Goal: Information Seeking & Learning: Learn about a topic

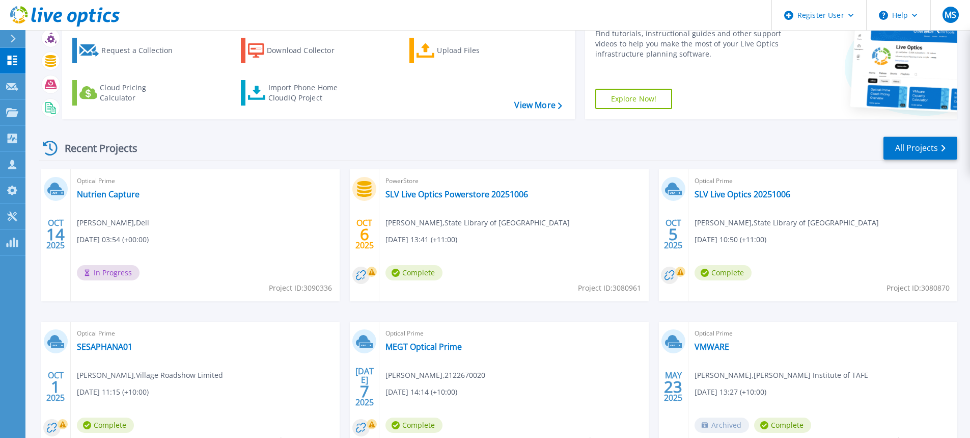
scroll to position [127, 0]
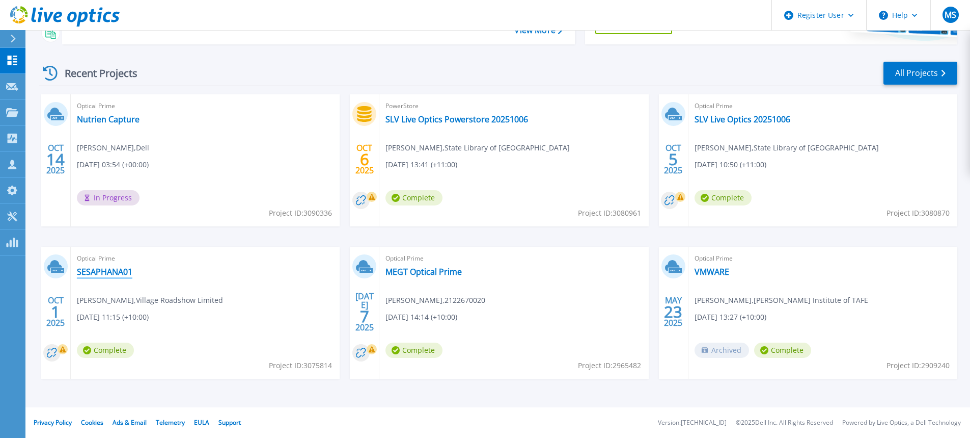
click at [101, 275] on link "SESAPHANA01" at bounding box center [105, 271] width 56 height 10
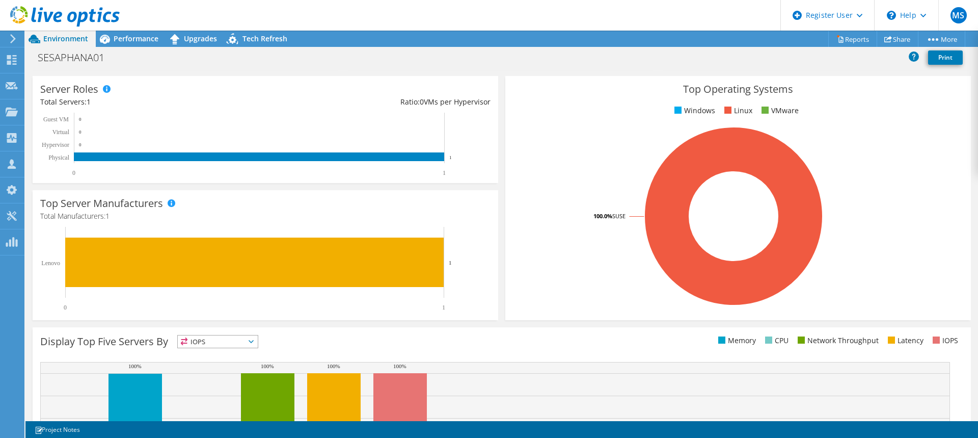
scroll to position [242, 0]
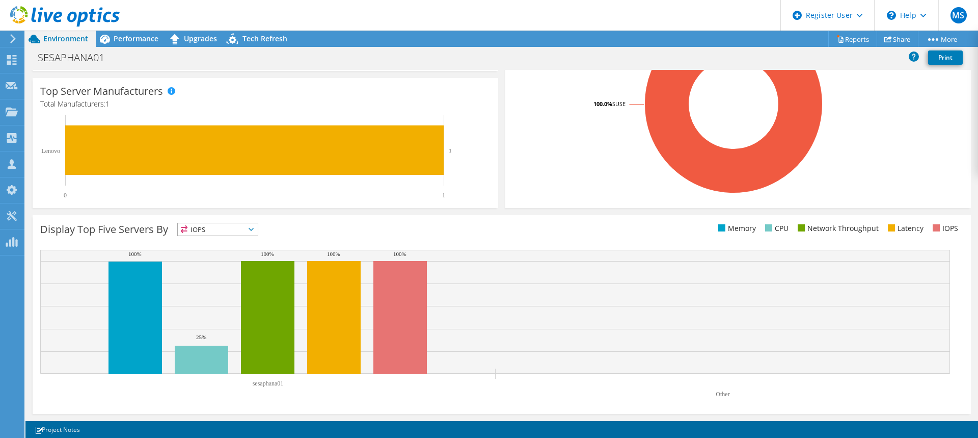
click at [200, 229] on span "IOPS" at bounding box center [218, 229] width 80 height 12
click at [209, 254] on li "Memory" at bounding box center [218, 257] width 80 height 14
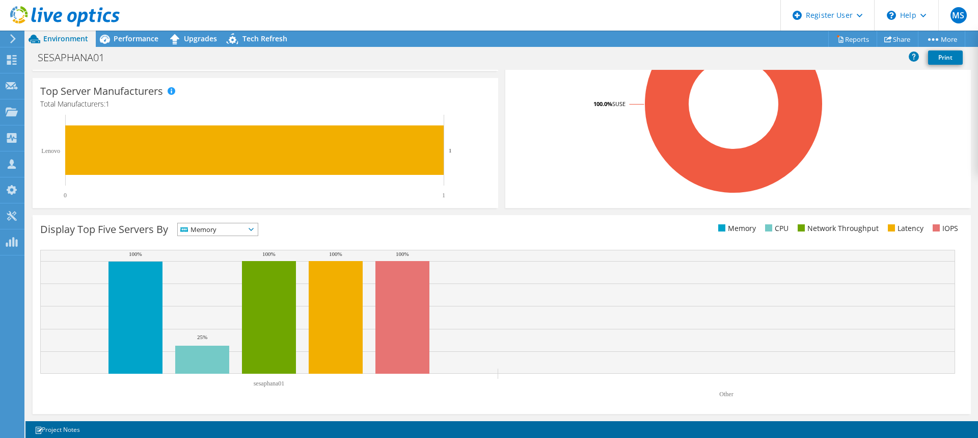
click at [217, 229] on span "Memory" at bounding box center [211, 229] width 67 height 12
click at [206, 266] on li "CPU" at bounding box center [218, 271] width 80 height 14
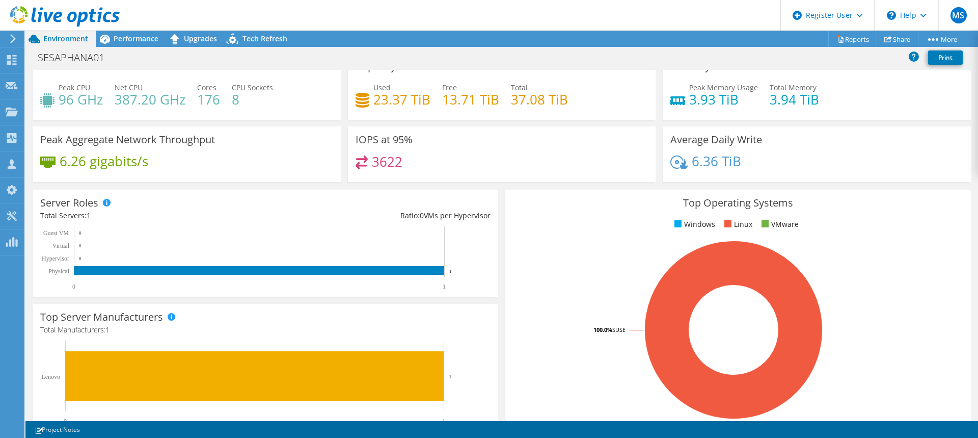
scroll to position [0, 0]
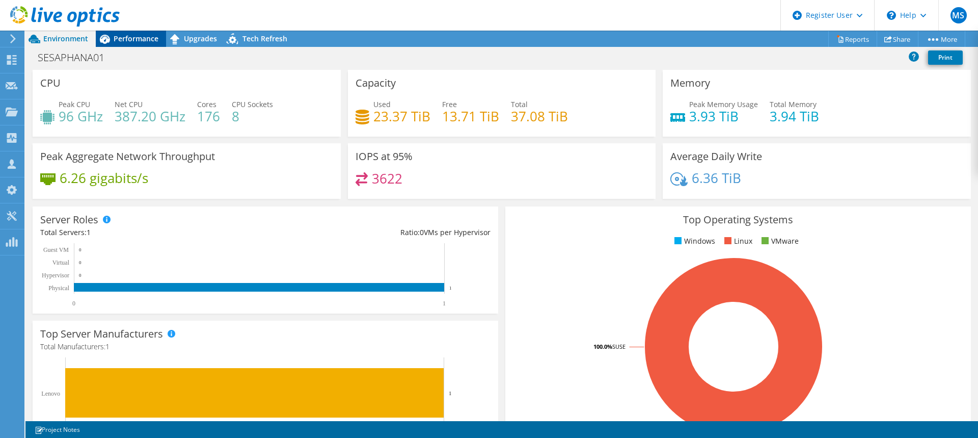
click at [132, 38] on span "Performance" at bounding box center [136, 39] width 45 height 10
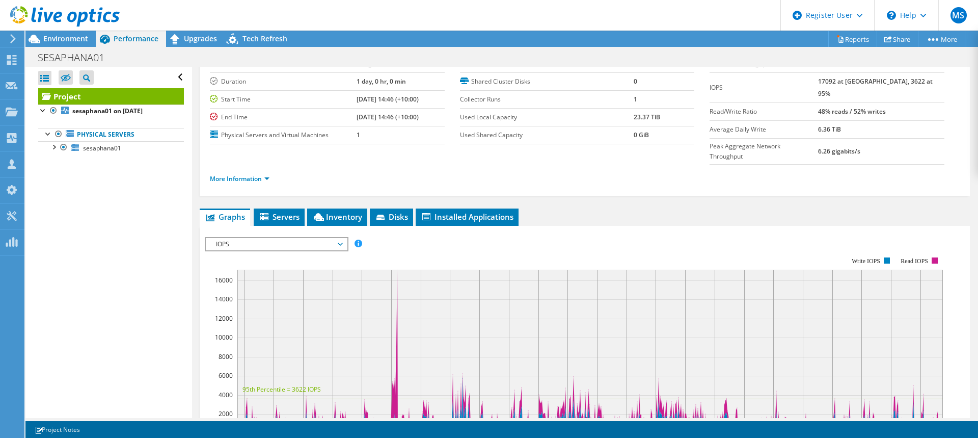
scroll to position [153, 0]
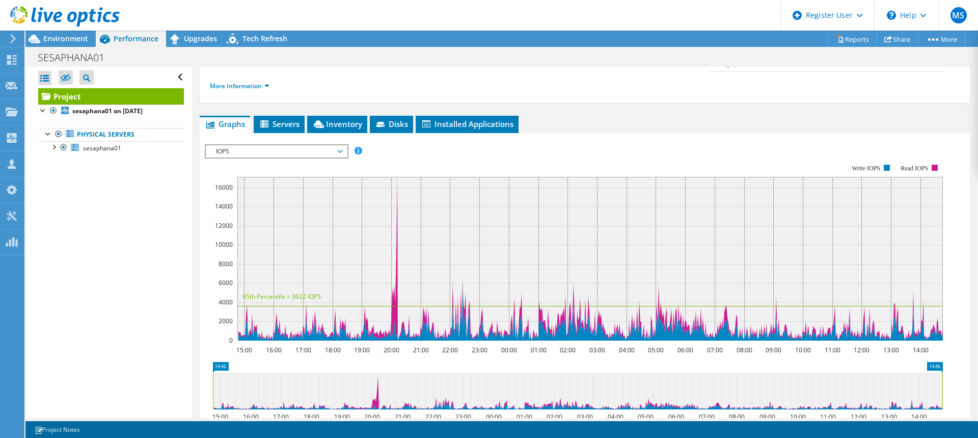
click at [234, 145] on span "IOPS" at bounding box center [276, 151] width 131 height 12
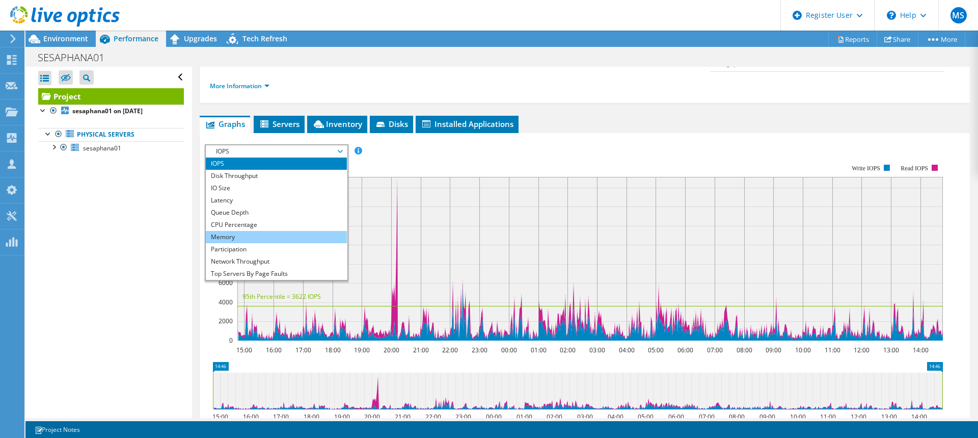
click at [256, 231] on li "Memory" at bounding box center [276, 237] width 141 height 12
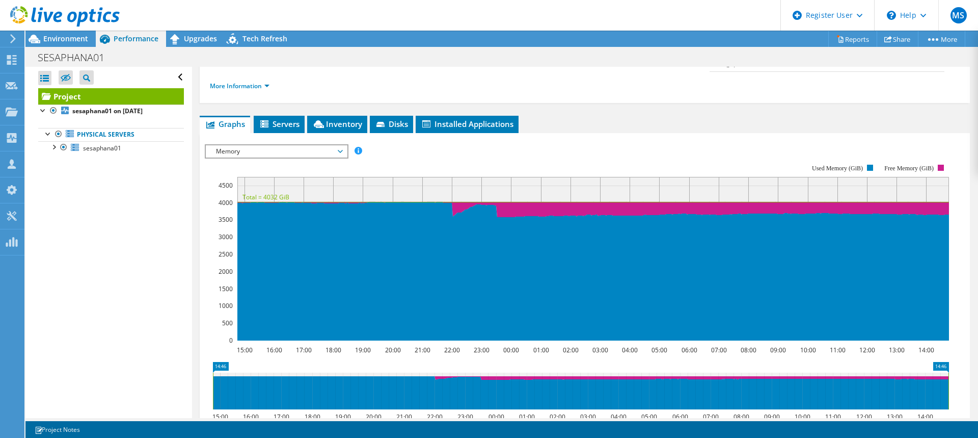
click at [249, 145] on span "Memory" at bounding box center [276, 151] width 131 height 12
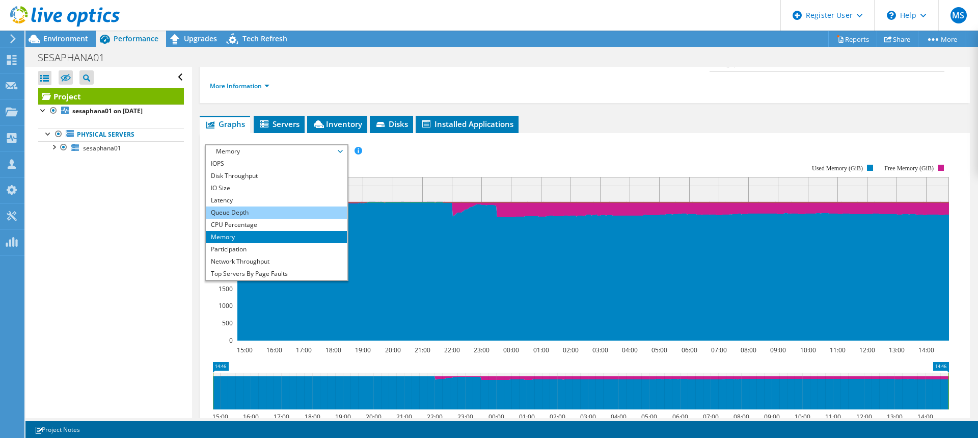
click at [255, 206] on li "Queue Depth" at bounding box center [276, 212] width 141 height 12
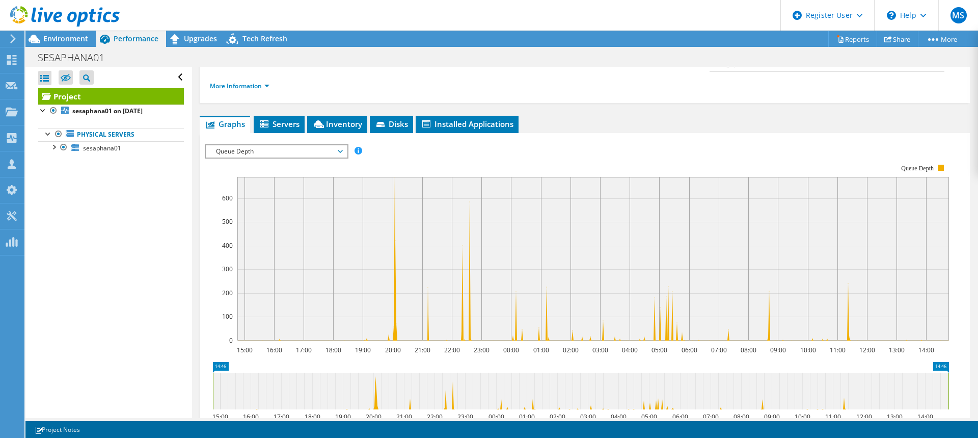
click at [279, 145] on span "Queue Depth" at bounding box center [276, 151] width 131 height 12
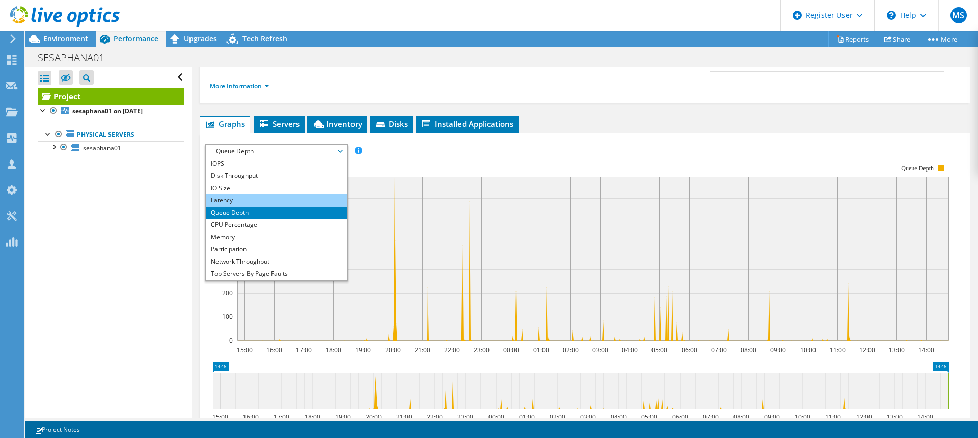
click at [236, 194] on li "Latency" at bounding box center [276, 200] width 141 height 12
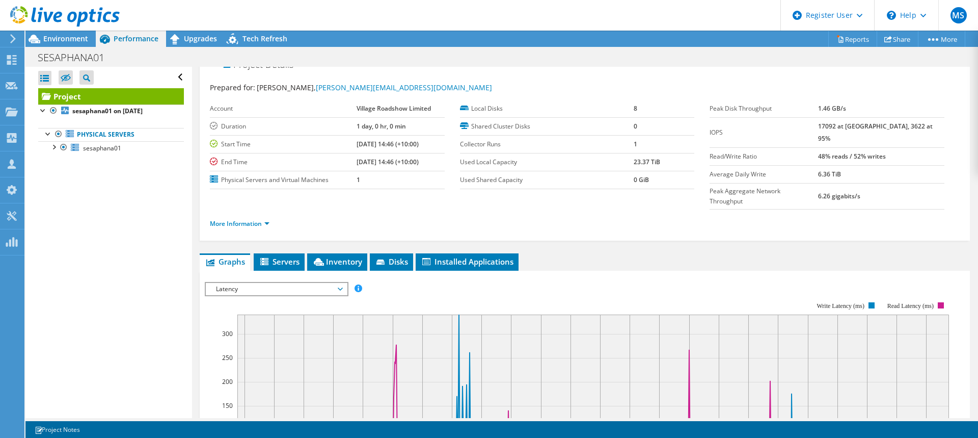
scroll to position [0, 0]
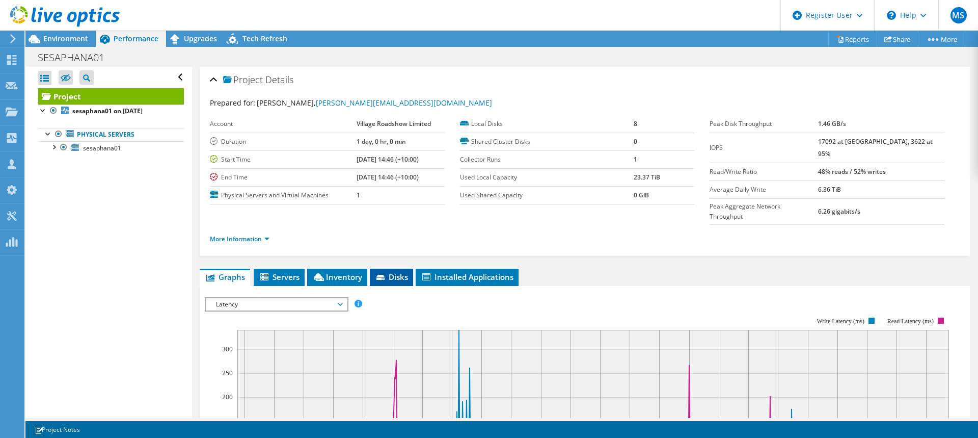
click at [392, 271] on span "Disks" at bounding box center [391, 276] width 33 height 10
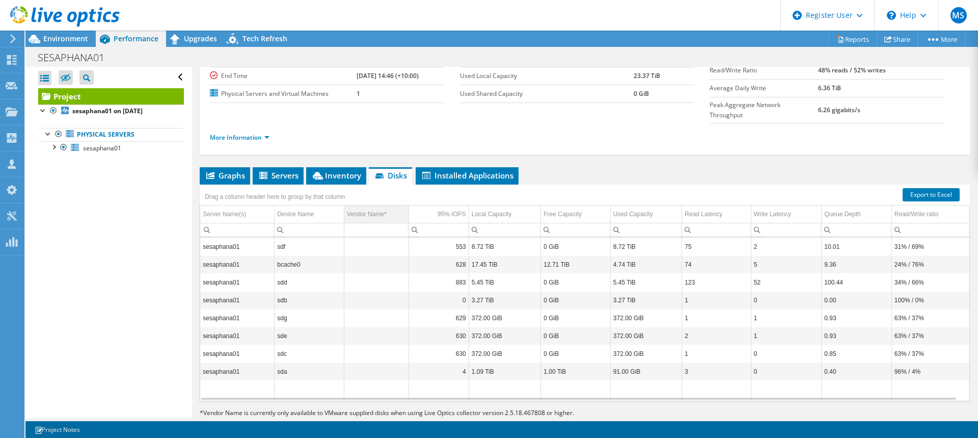
scroll to position [102, 0]
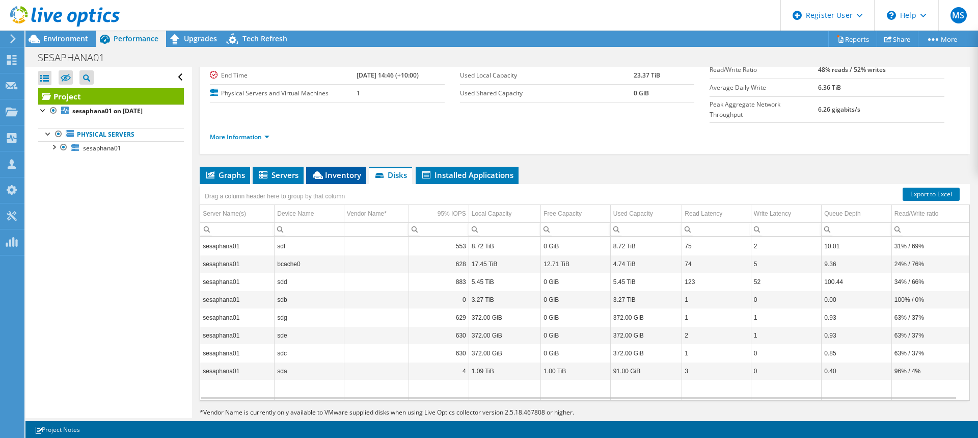
click at [339, 170] on span "Inventory" at bounding box center [336, 175] width 50 height 10
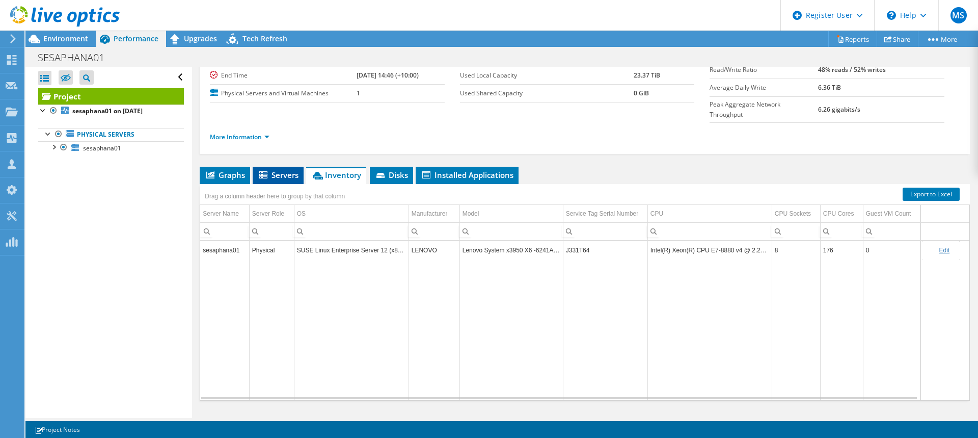
click at [275, 170] on span "Servers" at bounding box center [278, 175] width 41 height 10
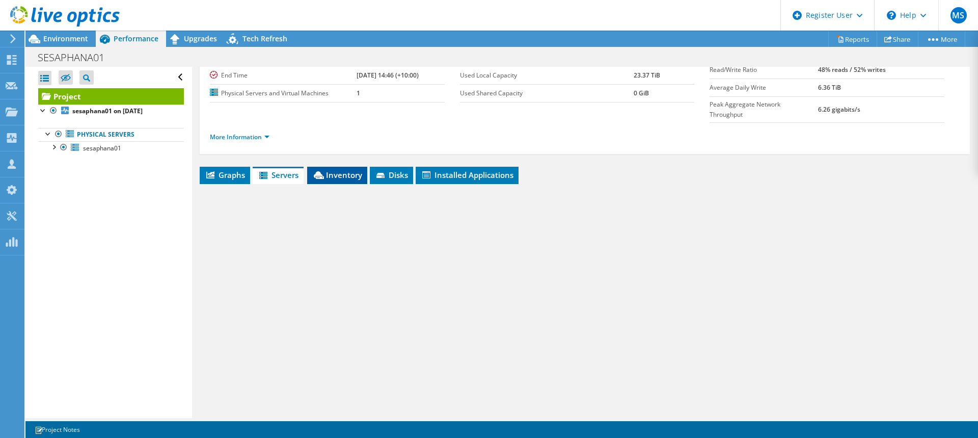
click at [342, 170] on span "Inventory" at bounding box center [337, 175] width 50 height 10
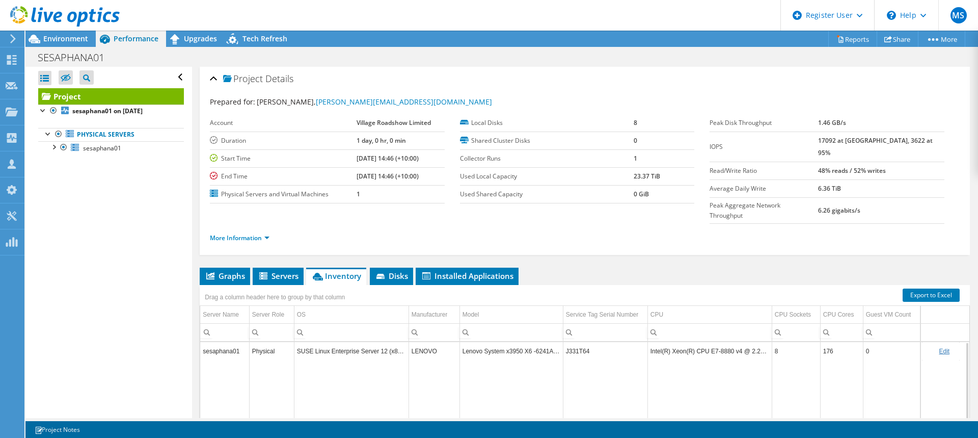
scroll to position [0, 0]
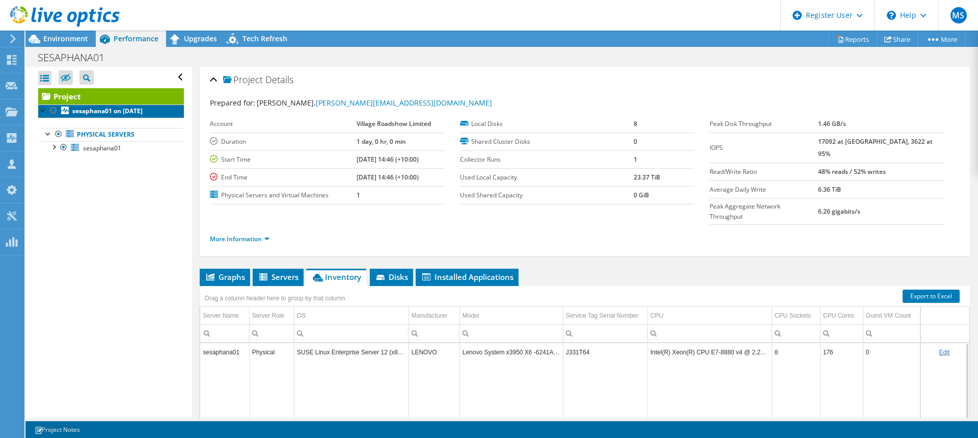
click at [86, 107] on b "sesaphana01 on [DATE]" at bounding box center [107, 110] width 70 height 9
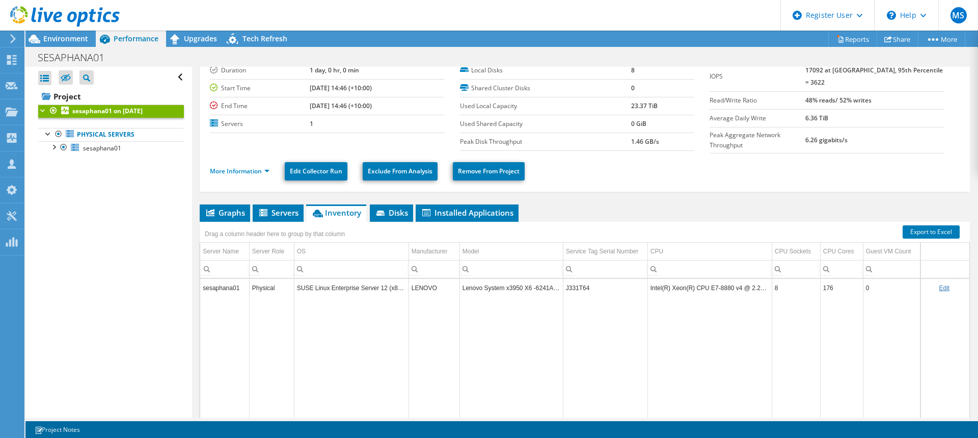
scroll to position [51, 0]
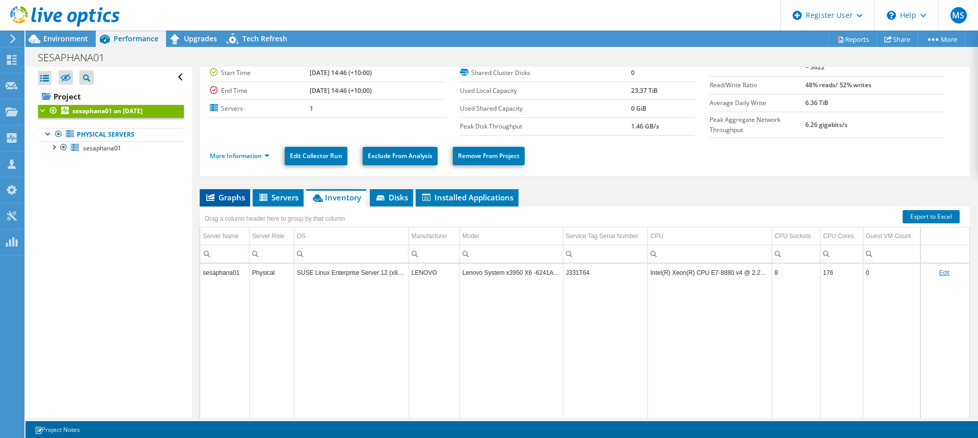
click at [230, 196] on span "Graphs" at bounding box center [225, 197] width 40 height 10
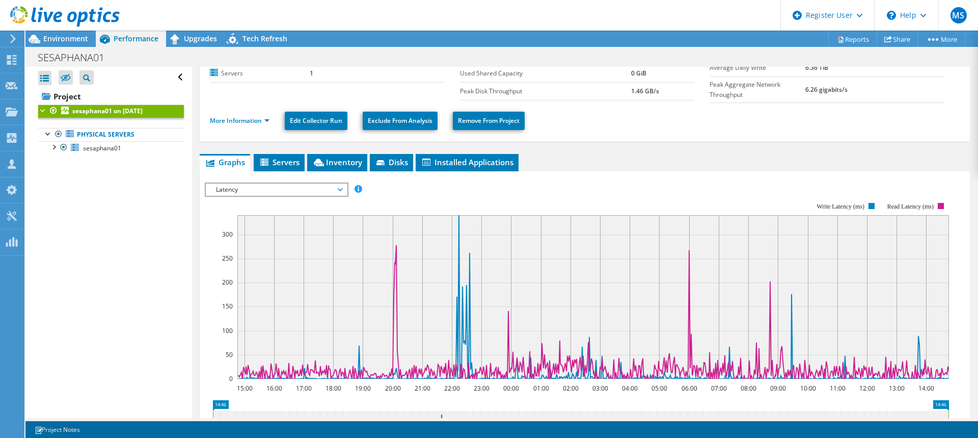
scroll to position [102, 0]
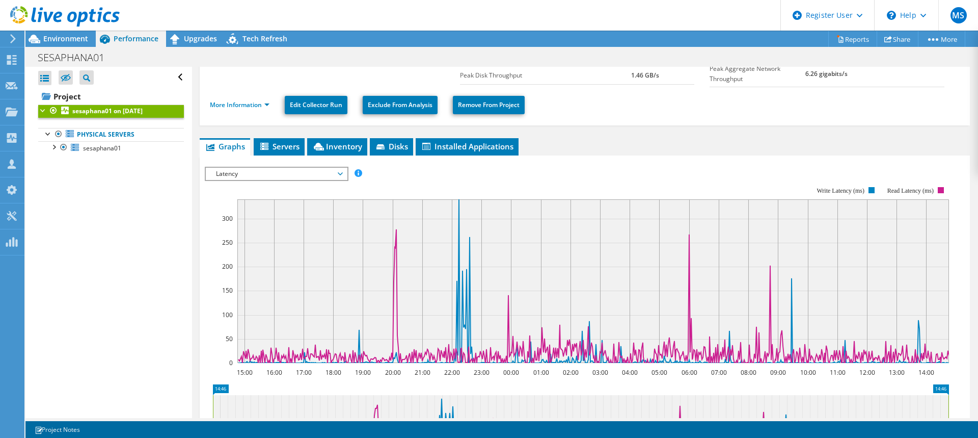
click at [266, 177] on div "Latency IOPS Disk Throughput IO Size Latency Queue Depth CPU Percentage Memory …" at bounding box center [277, 174] width 144 height 14
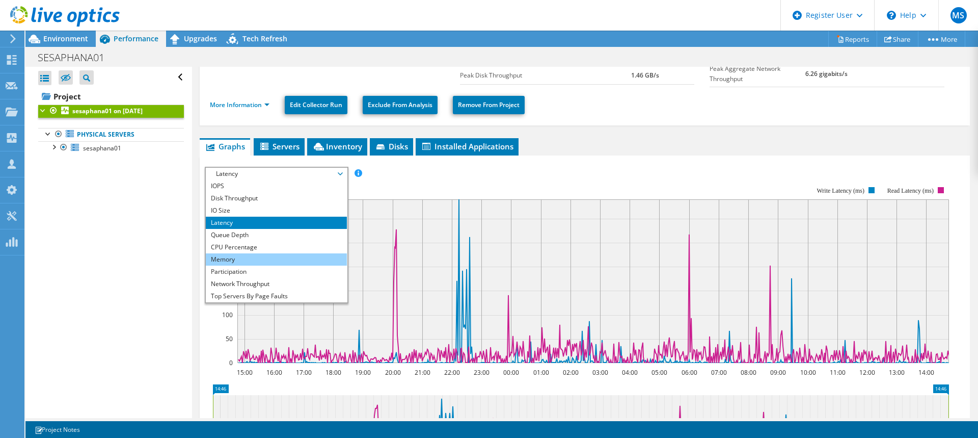
click at [238, 257] on li "Memory" at bounding box center [276, 259] width 141 height 12
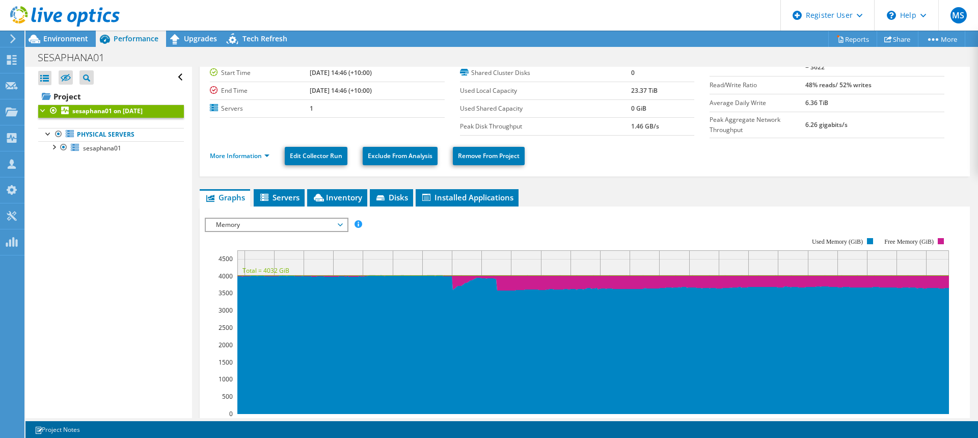
scroll to position [0, 0]
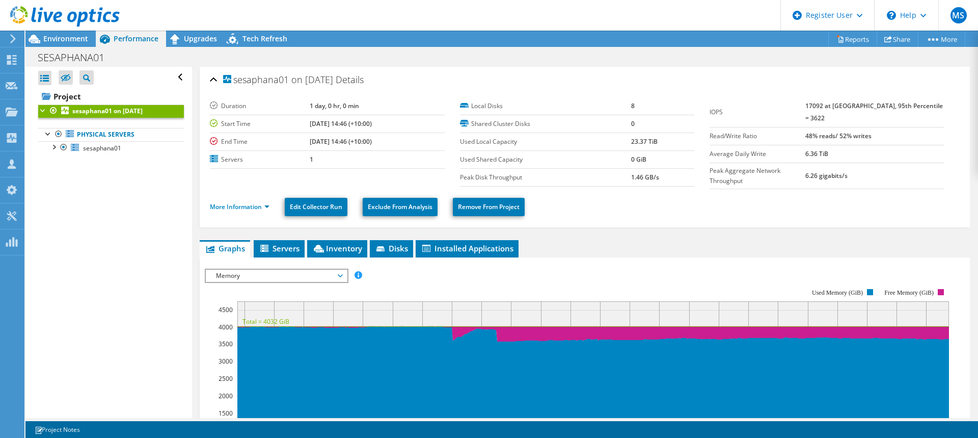
click at [282, 274] on span "Memory" at bounding box center [276, 275] width 131 height 12
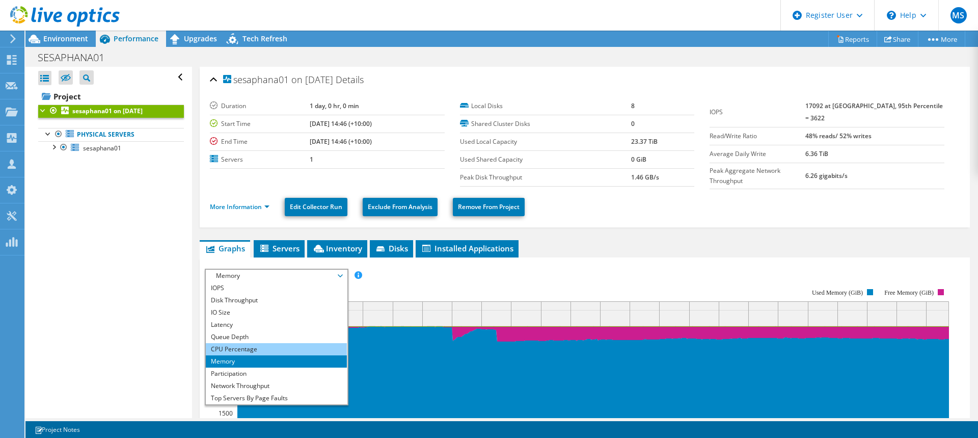
click at [254, 347] on li "CPU Percentage" at bounding box center [276, 349] width 141 height 12
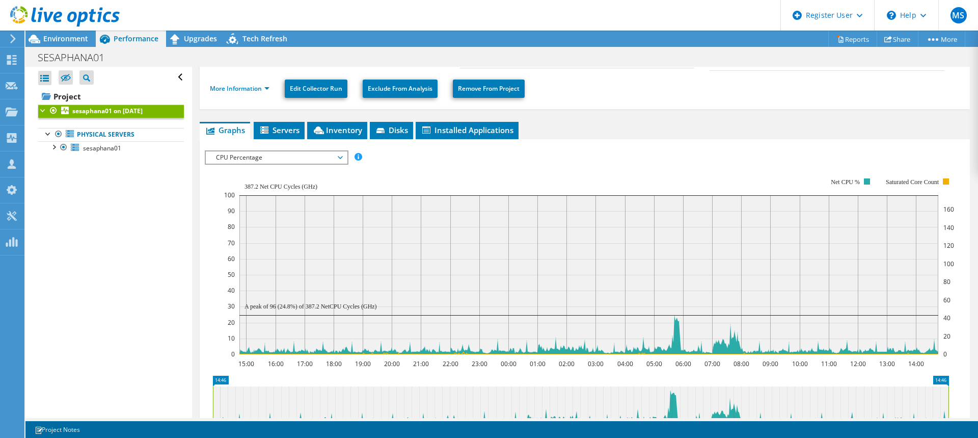
scroll to position [102, 0]
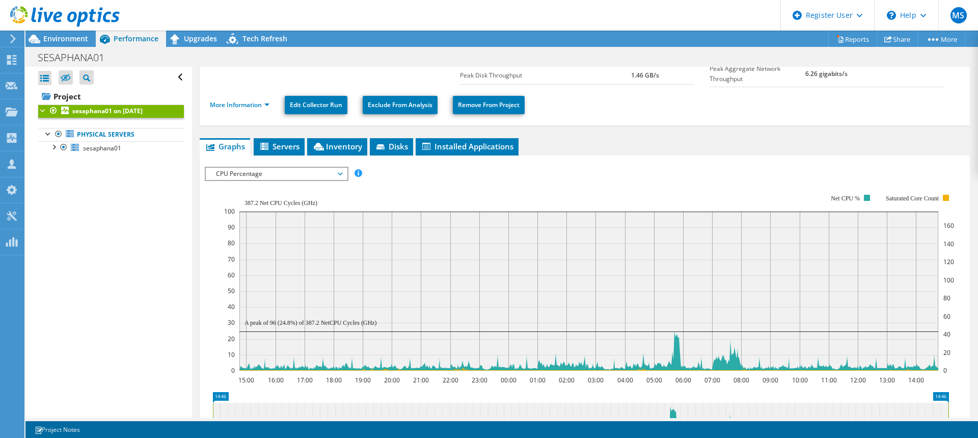
click at [302, 171] on span "CPU Percentage" at bounding box center [276, 174] width 131 height 12
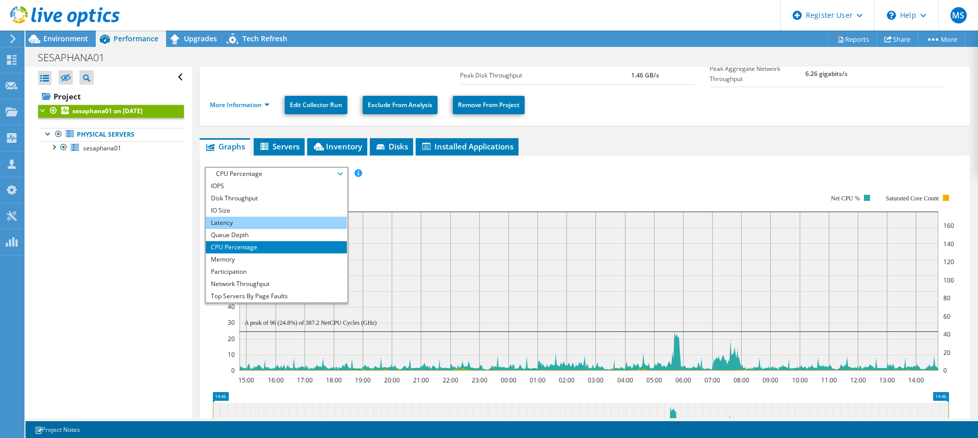
click at [242, 220] on li "Latency" at bounding box center [276, 222] width 141 height 12
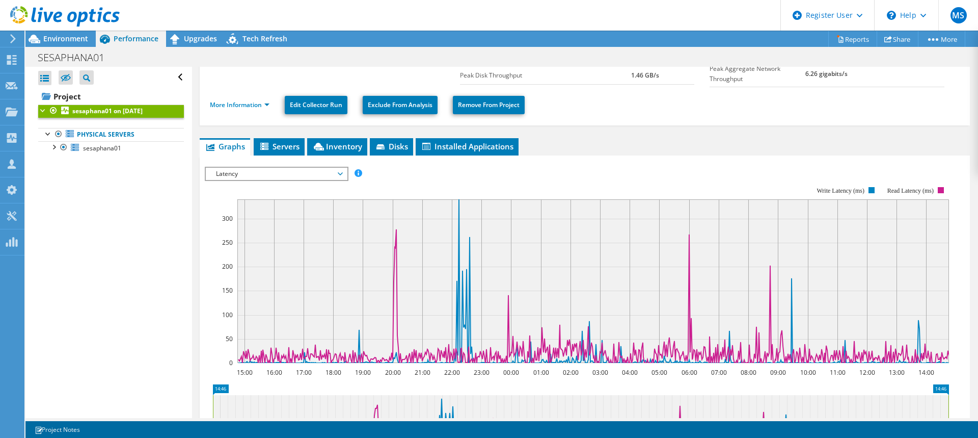
click at [296, 168] on span "Latency" at bounding box center [276, 174] width 131 height 12
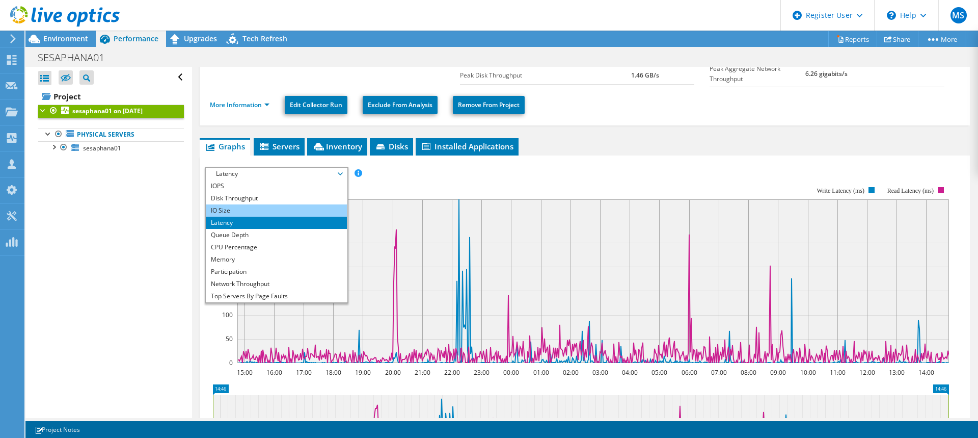
click at [236, 207] on li "IO Size" at bounding box center [276, 210] width 141 height 12
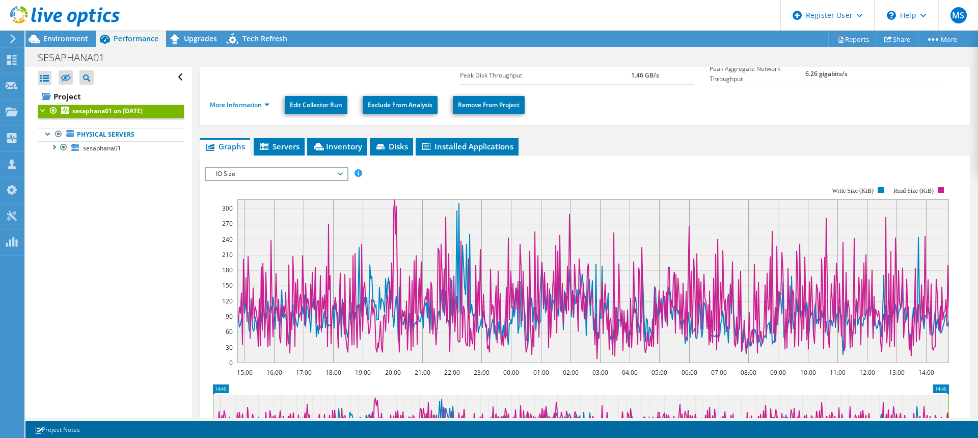
click at [268, 175] on span "IO Size" at bounding box center [276, 174] width 131 height 12
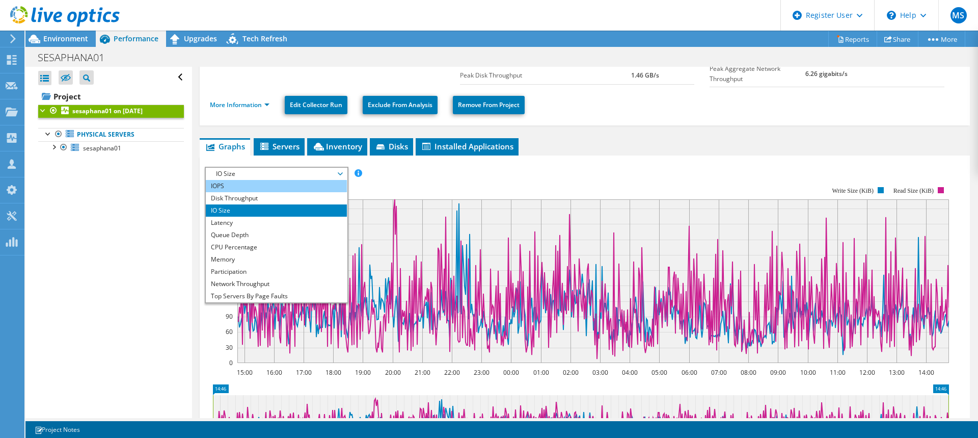
click at [253, 181] on li "IOPS" at bounding box center [276, 186] width 141 height 12
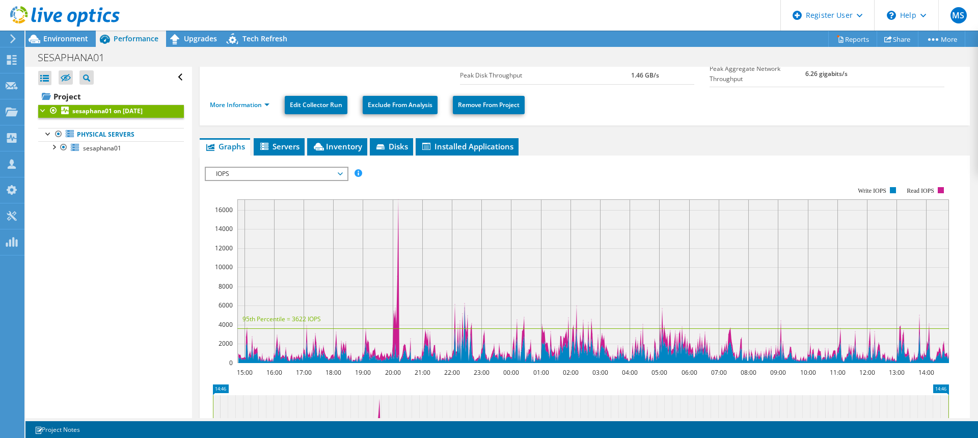
click at [320, 174] on span "IOPS" at bounding box center [276, 174] width 131 height 12
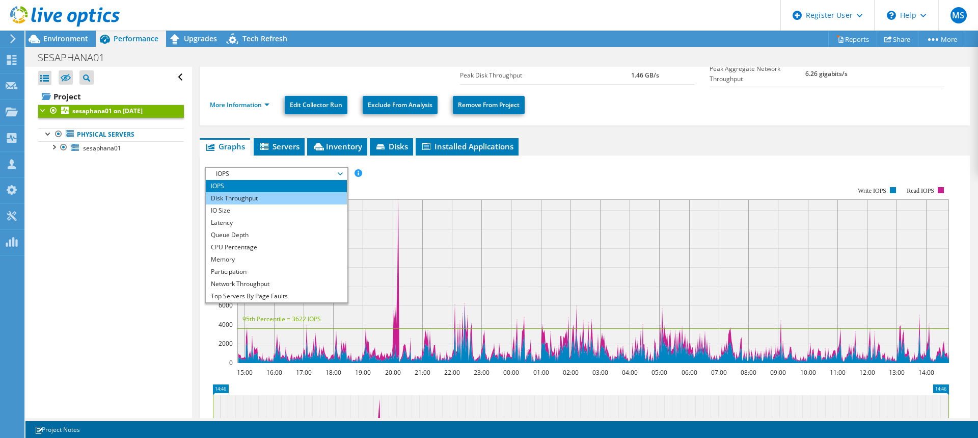
click at [236, 193] on li "Disk Throughput" at bounding box center [276, 198] width 141 height 12
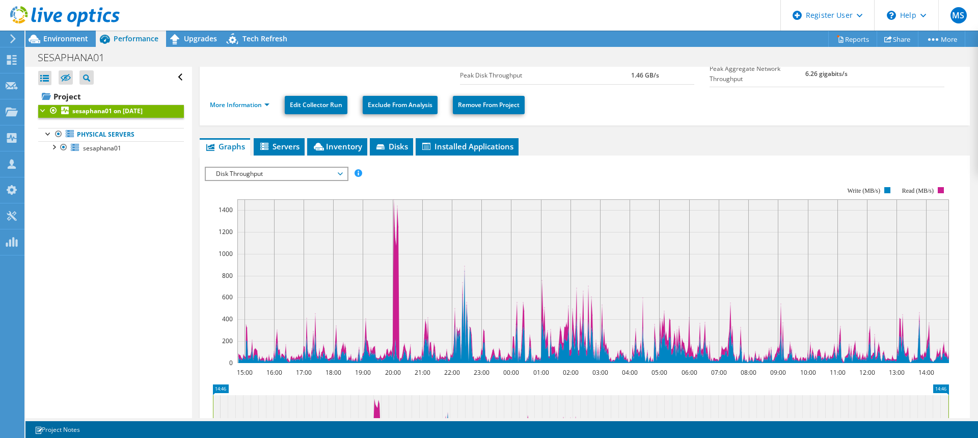
click at [396, 177] on rect at bounding box center [577, 275] width 744 height 204
click at [276, 173] on span "Disk Throughput" at bounding box center [276, 174] width 131 height 12
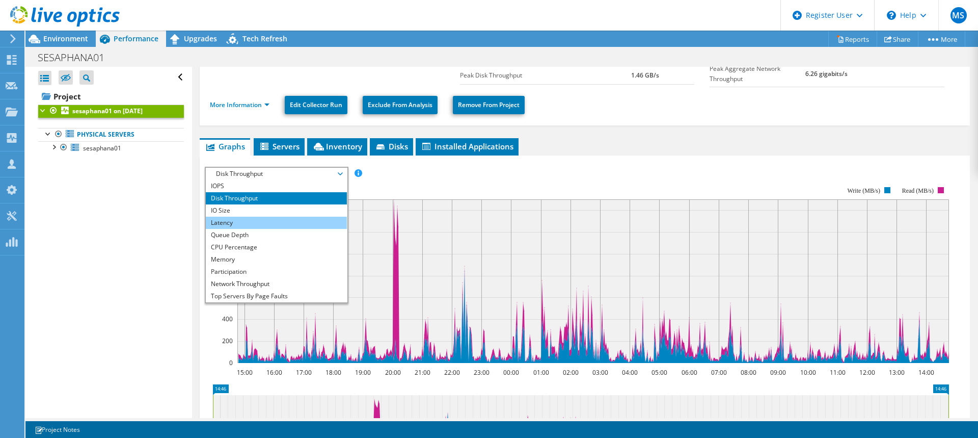
click at [269, 222] on li "Latency" at bounding box center [276, 222] width 141 height 12
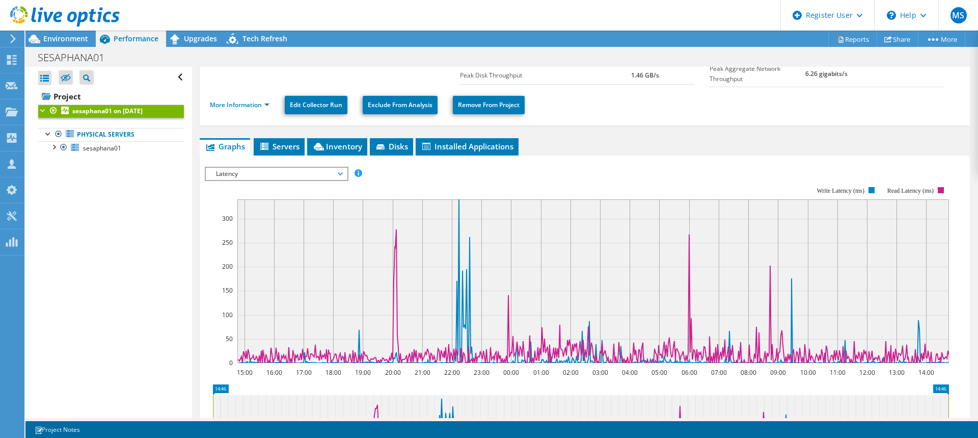
click at [528, 294] on rect at bounding box center [593, 280] width 712 height 163
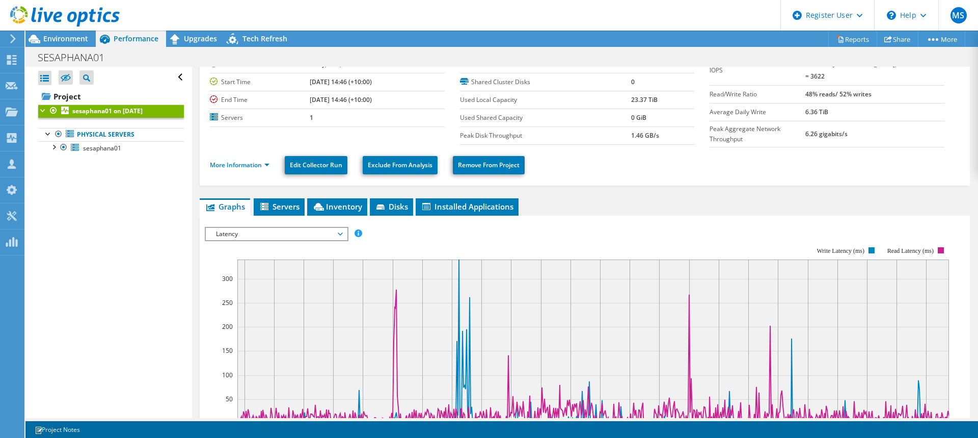
scroll to position [0, 0]
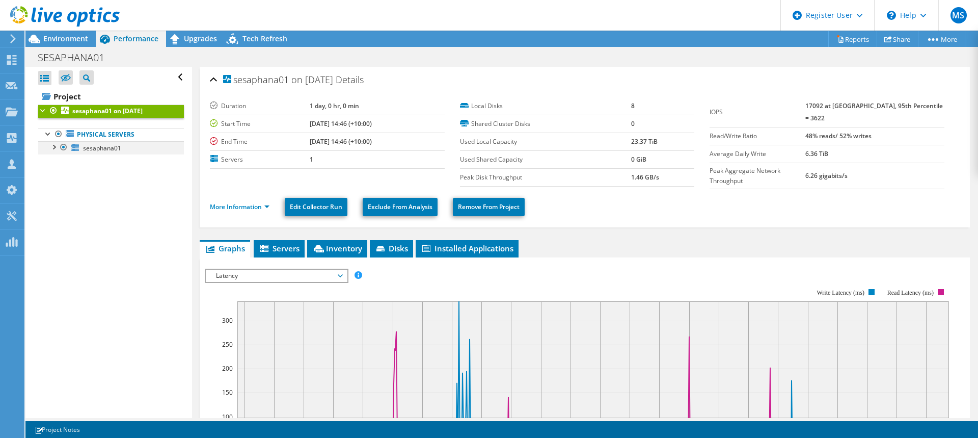
click at [56, 147] on div at bounding box center [53, 146] width 10 height 10
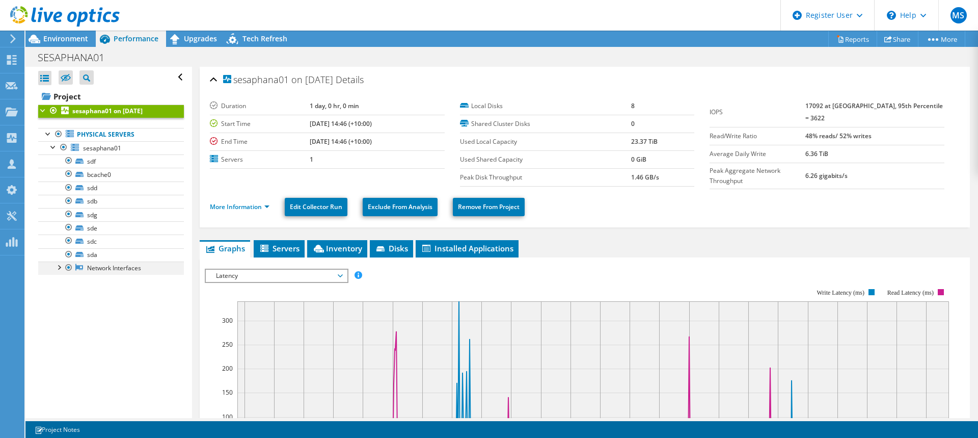
click at [55, 267] on div at bounding box center [58, 266] width 10 height 10
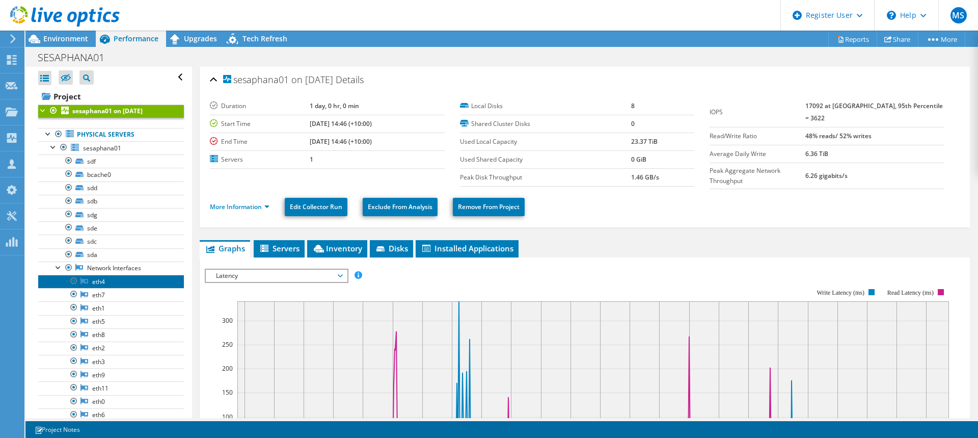
click at [102, 283] on link "eth4" at bounding box center [111, 281] width 146 height 13
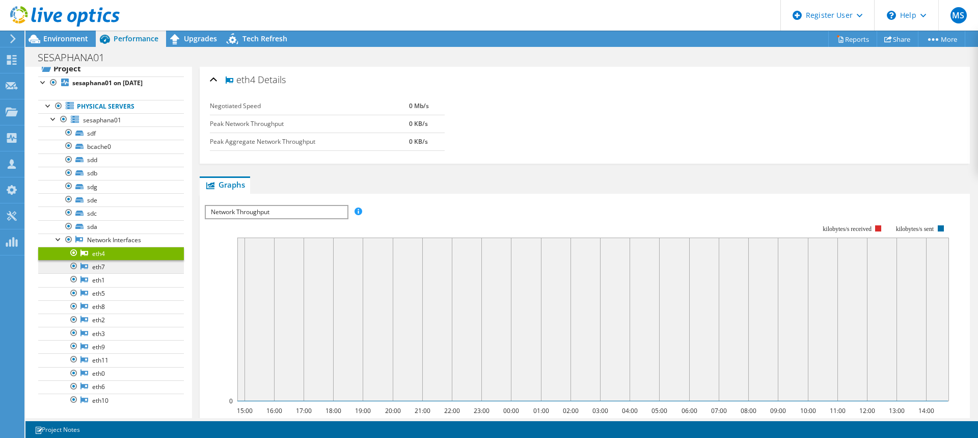
scroll to position [39, 0]
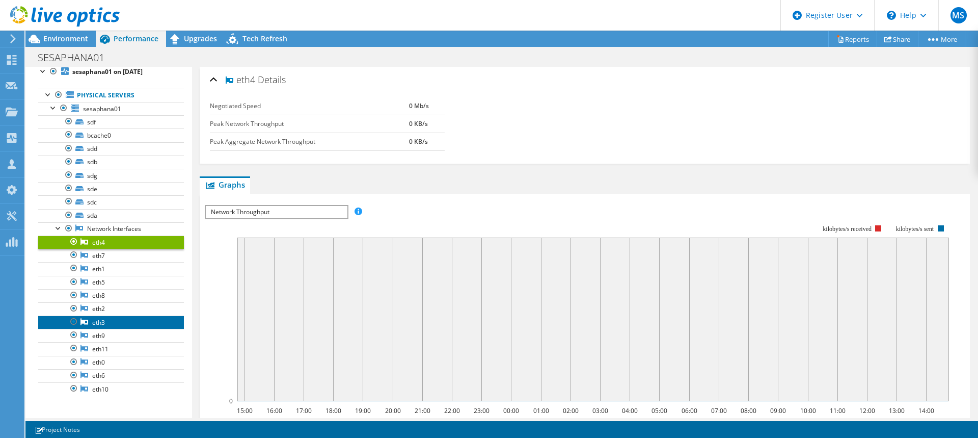
click at [101, 320] on link "eth3" at bounding box center [111, 321] width 146 height 13
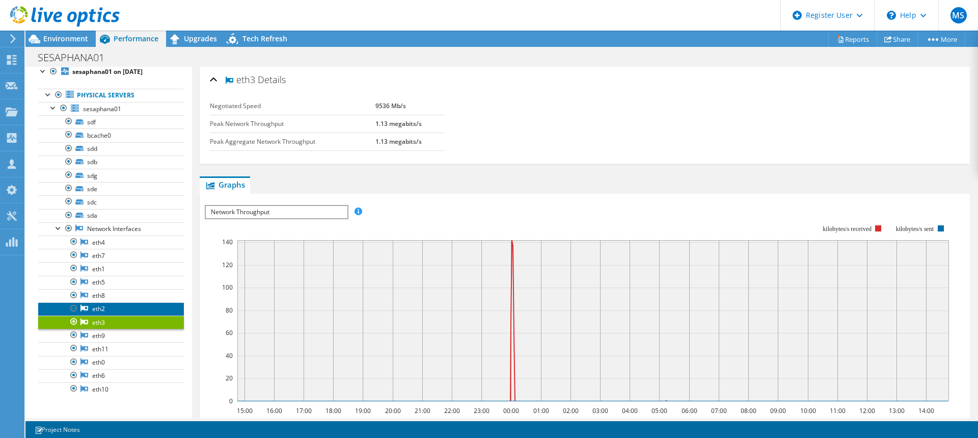
click at [114, 308] on link "eth2" at bounding box center [111, 308] width 146 height 13
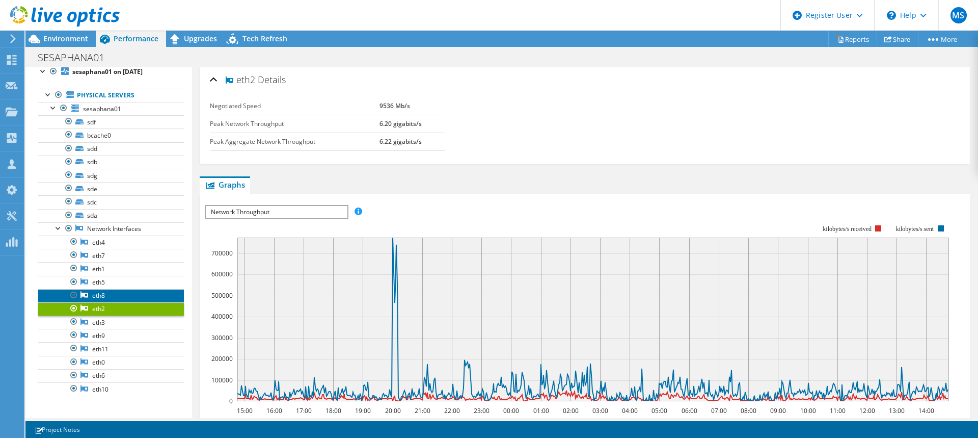
click at [126, 297] on link "eth8" at bounding box center [111, 295] width 146 height 13
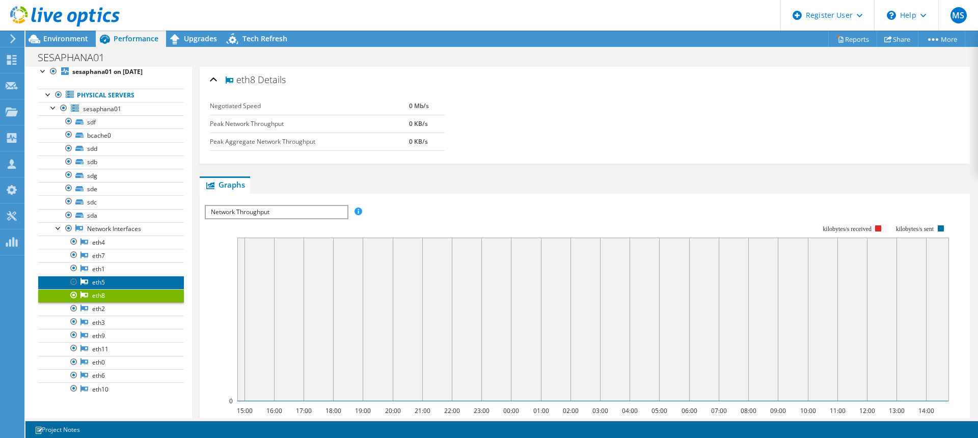
click at [128, 280] on link "eth5" at bounding box center [111, 282] width 146 height 13
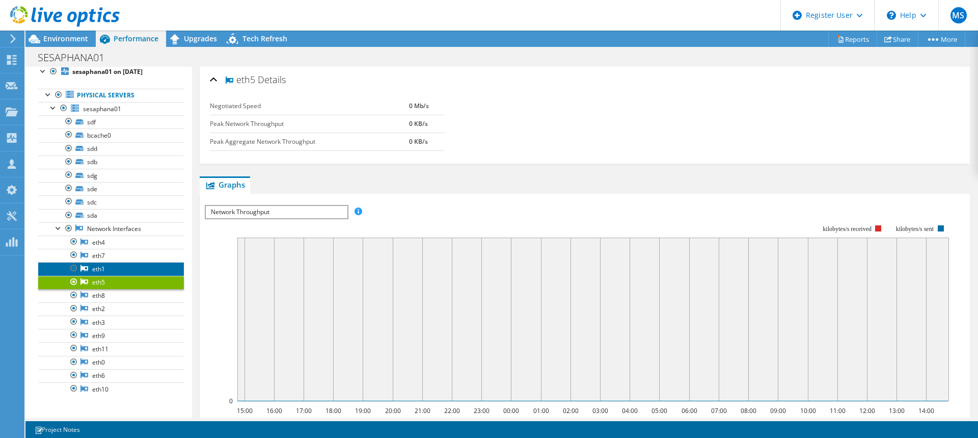
click at [128, 271] on link "eth1" at bounding box center [111, 268] width 146 height 13
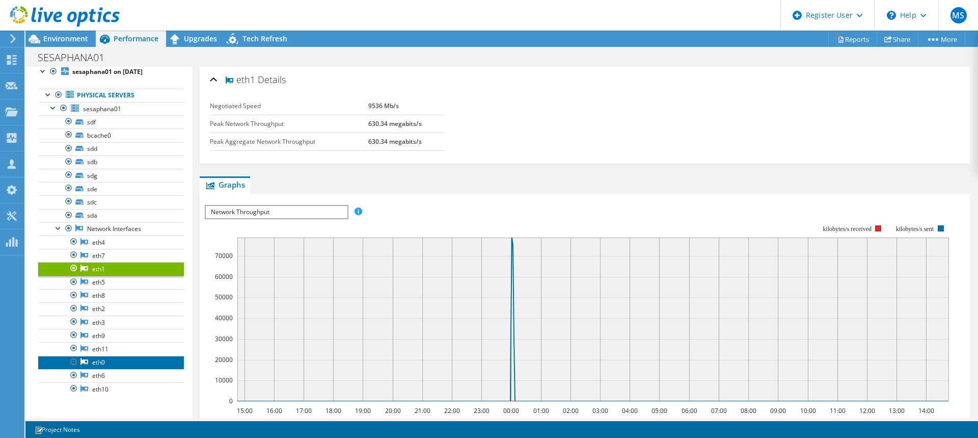
click at [126, 364] on link "eth0" at bounding box center [111, 362] width 146 height 13
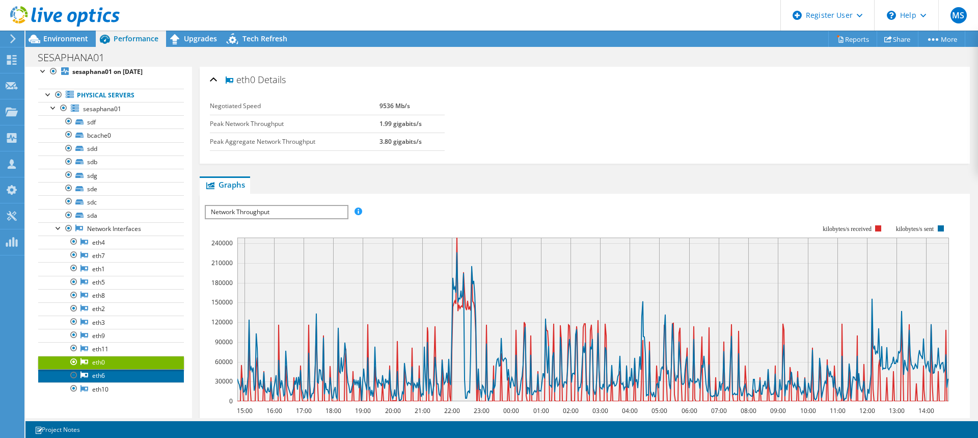
click at [123, 379] on link "eth6" at bounding box center [111, 375] width 146 height 13
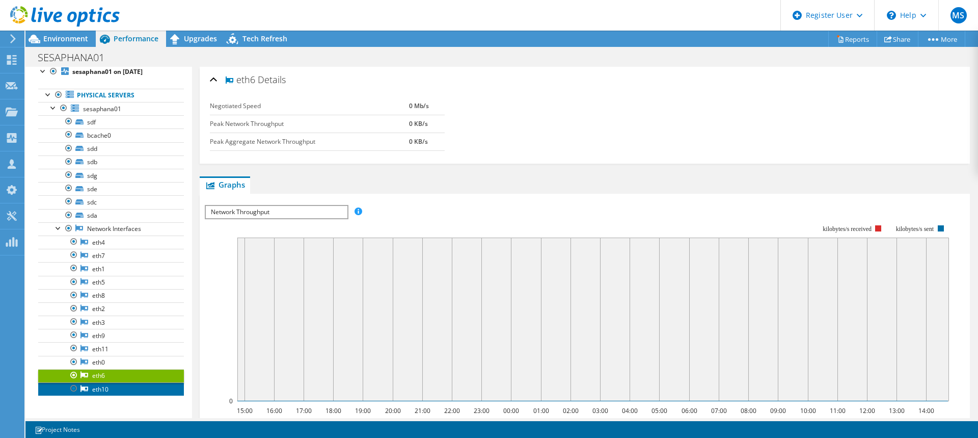
click at [122, 387] on link "eth10" at bounding box center [111, 388] width 146 height 13
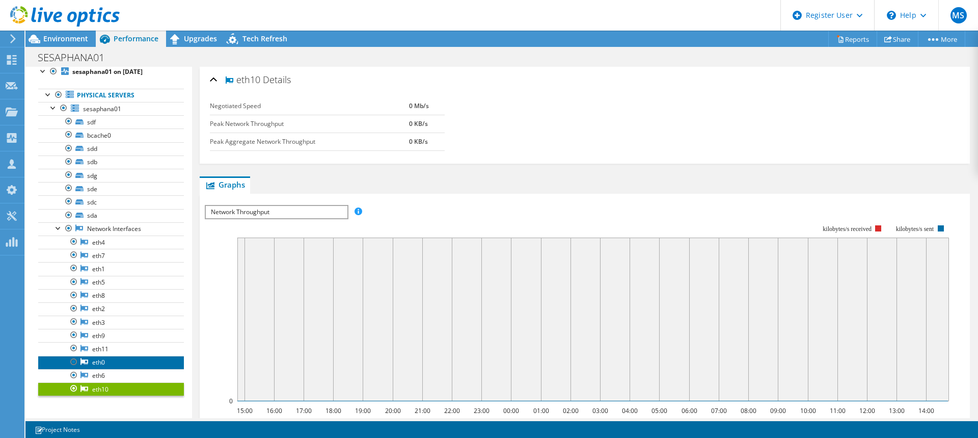
click at [117, 363] on link "eth0" at bounding box center [111, 362] width 146 height 13
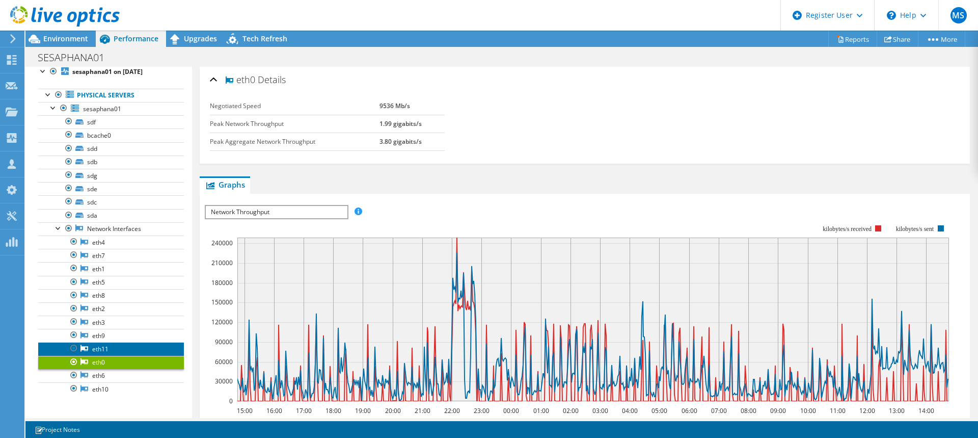
click at [124, 351] on link "eth11" at bounding box center [111, 348] width 146 height 13
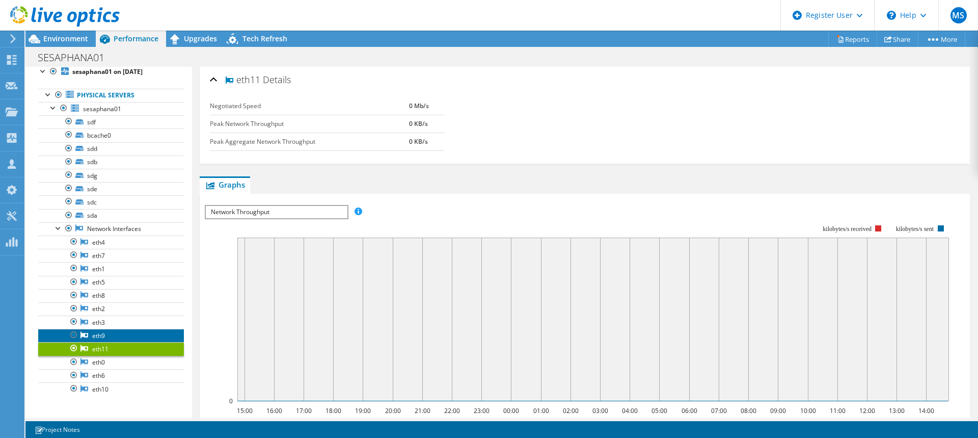
click at [129, 335] on link "eth9" at bounding box center [111, 335] width 146 height 13
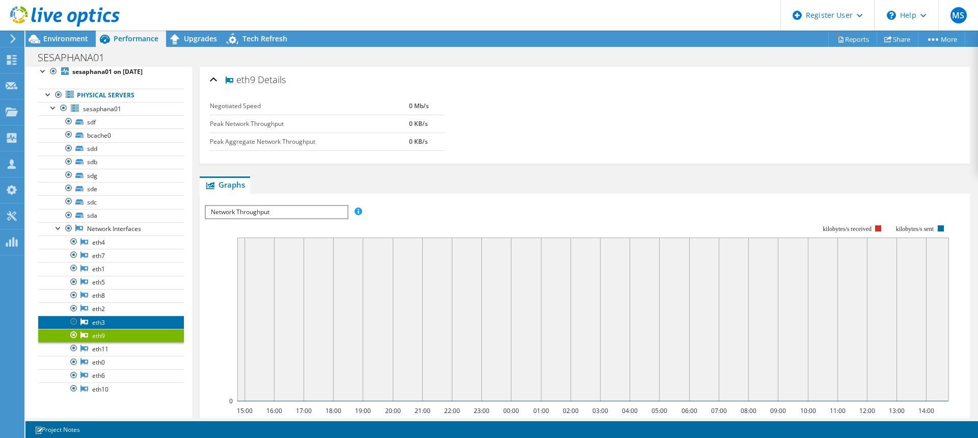
click at [130, 320] on link "eth3" at bounding box center [111, 321] width 146 height 13
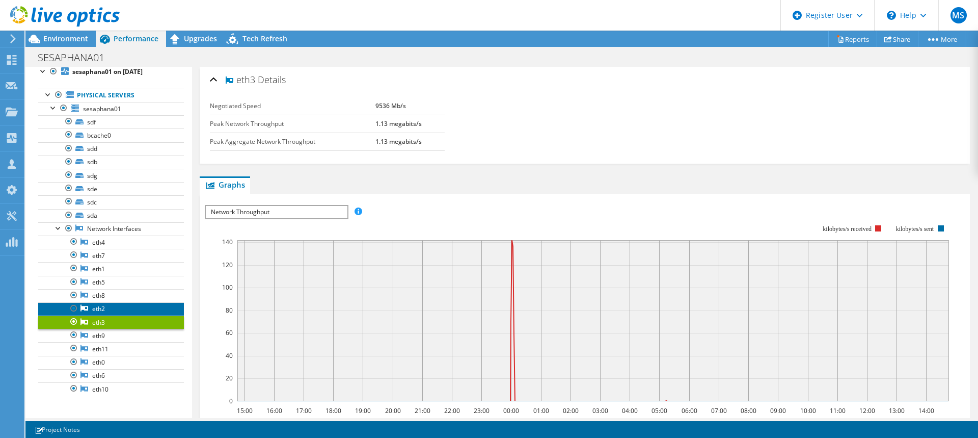
click at [132, 310] on link "eth2" at bounding box center [111, 308] width 146 height 13
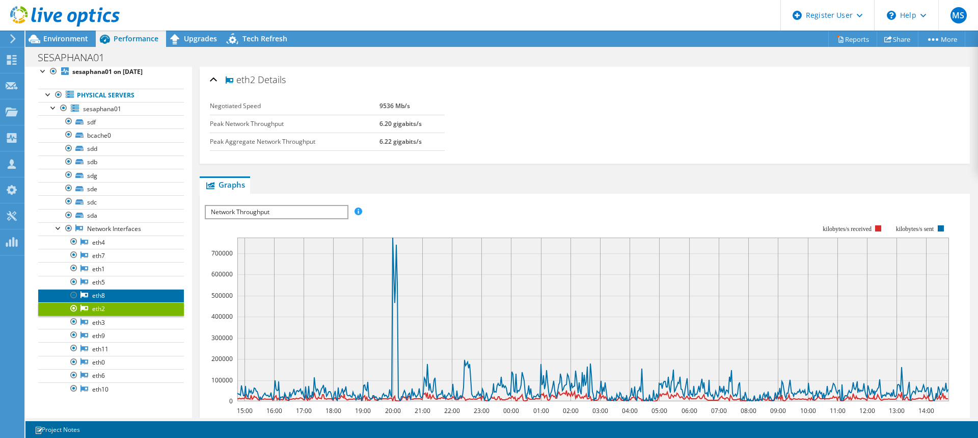
click at [118, 292] on link "eth8" at bounding box center [111, 295] width 146 height 13
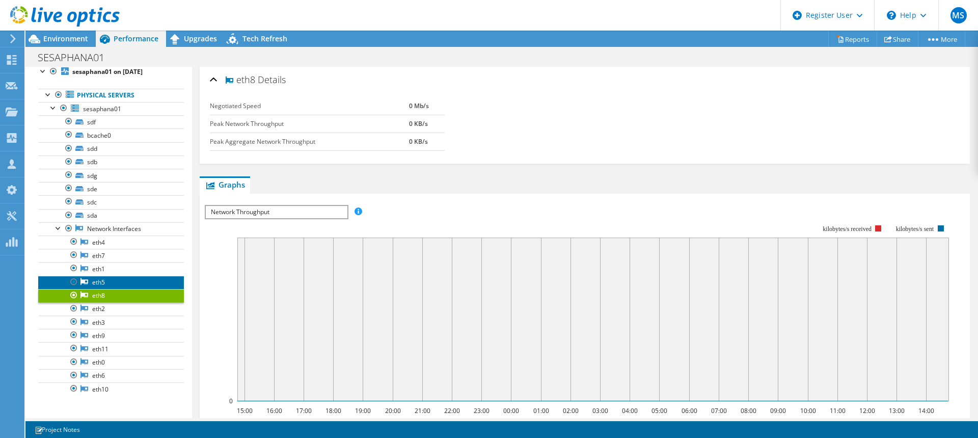
click at [129, 282] on link "eth5" at bounding box center [111, 282] width 146 height 13
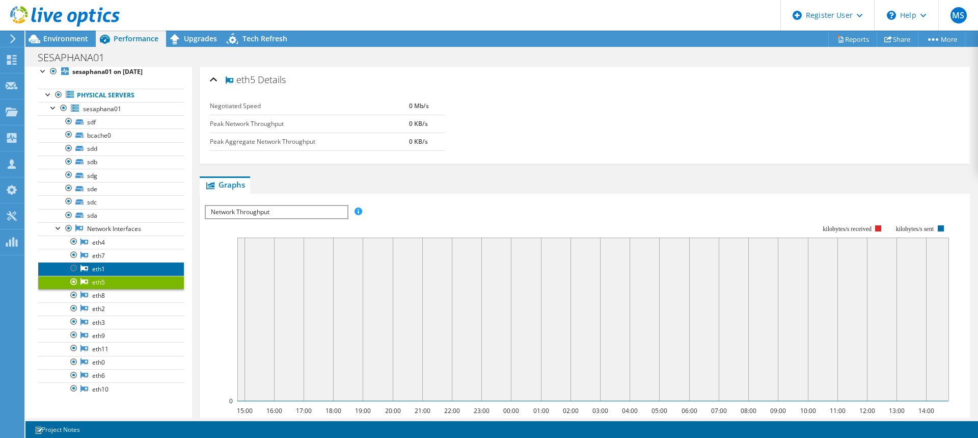
click at [132, 271] on link "eth1" at bounding box center [111, 268] width 146 height 13
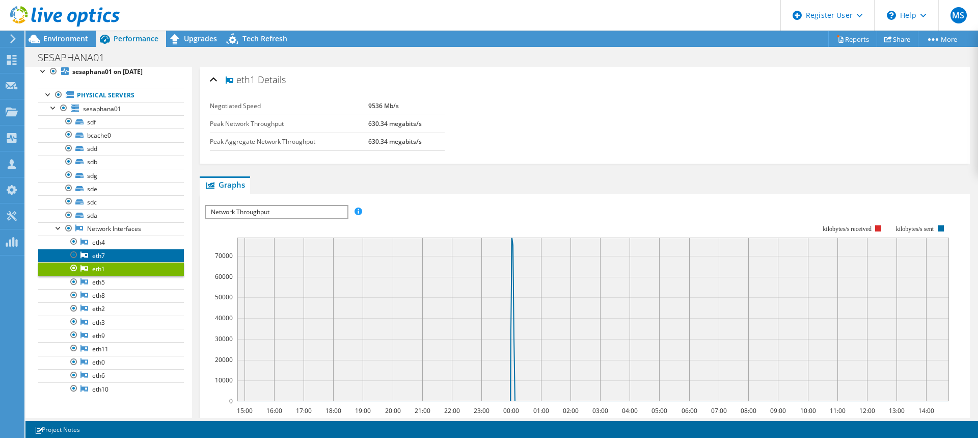
click at [136, 257] on link "eth7" at bounding box center [111, 255] width 146 height 13
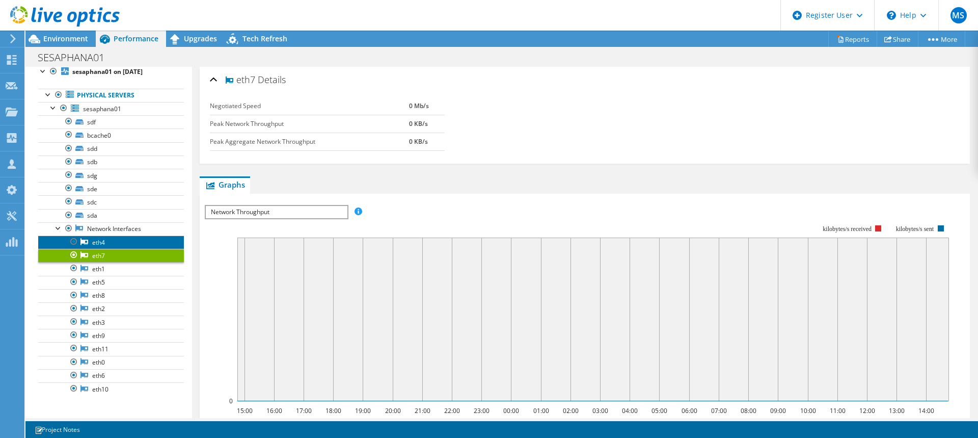
click at [142, 239] on link "eth4" at bounding box center [111, 241] width 146 height 13
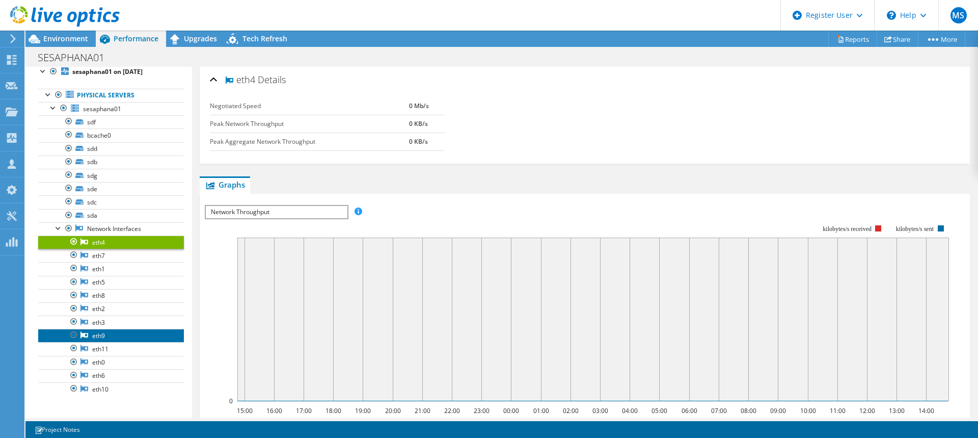
click at [117, 337] on link "eth9" at bounding box center [111, 335] width 146 height 13
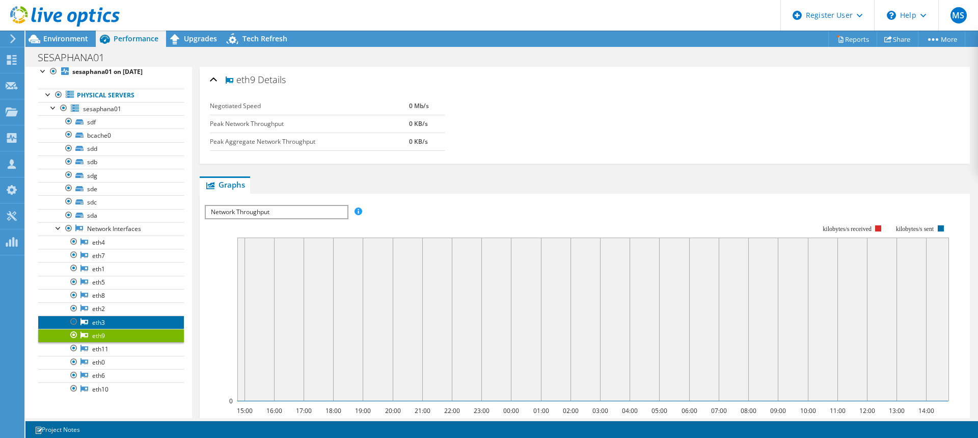
click at [122, 325] on link "eth3" at bounding box center [111, 321] width 146 height 13
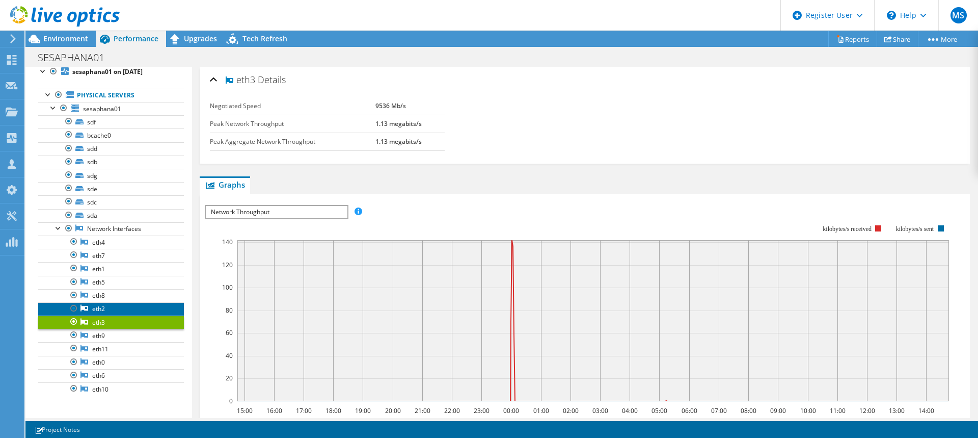
click at [115, 308] on link "eth2" at bounding box center [111, 308] width 146 height 13
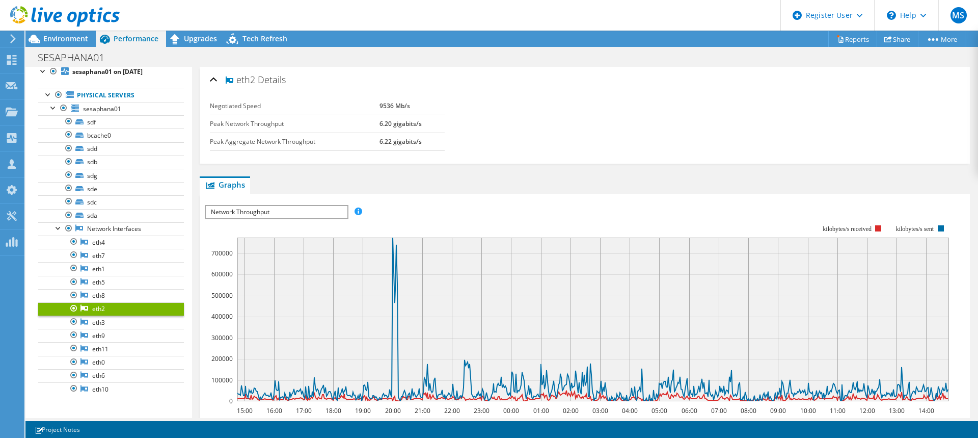
click at [308, 212] on span "Network Throughput" at bounding box center [276, 212] width 141 height 12
click at [306, 209] on span "Network Throughput" at bounding box center [276, 212] width 141 height 12
click at [55, 228] on div at bounding box center [58, 227] width 10 height 10
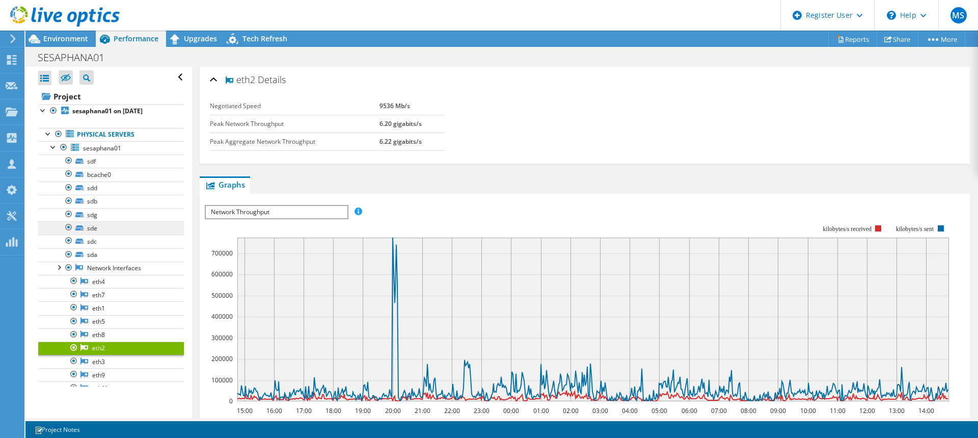
scroll to position [0, 0]
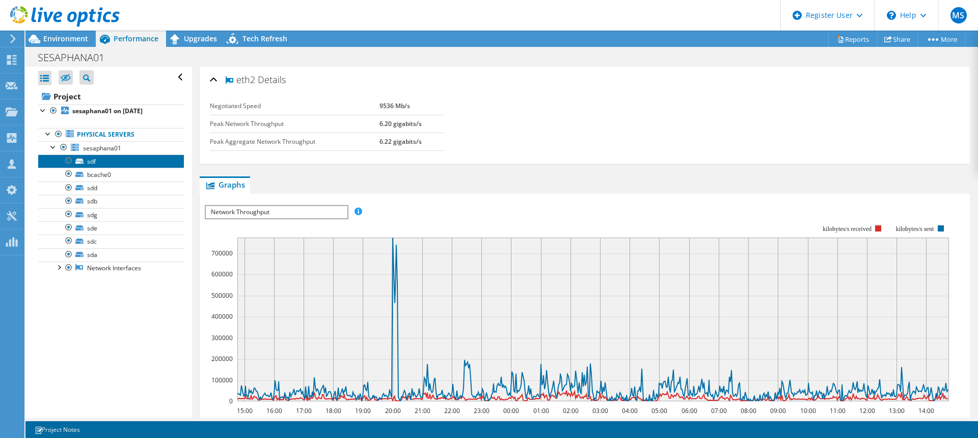
click at [108, 164] on link "sdf" at bounding box center [111, 160] width 146 height 13
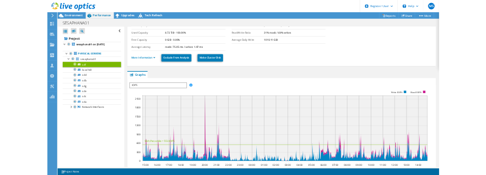
scroll to position [102, 0]
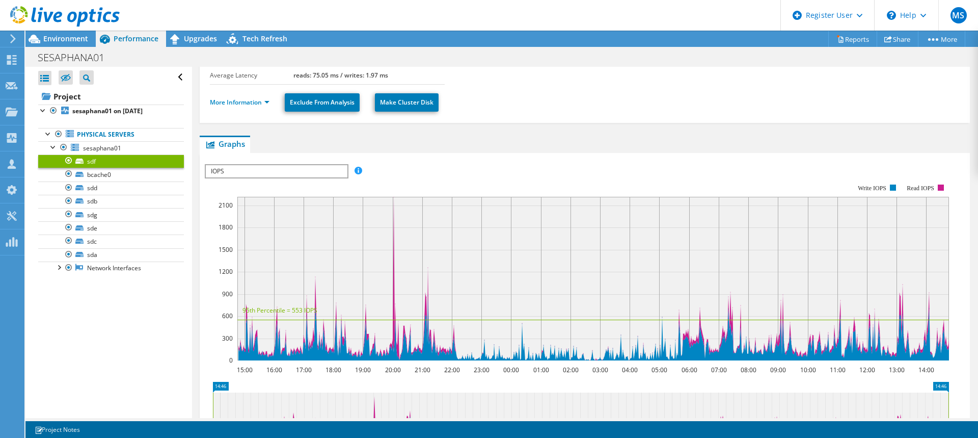
click at [324, 173] on span "IOPS" at bounding box center [276, 171] width 141 height 12
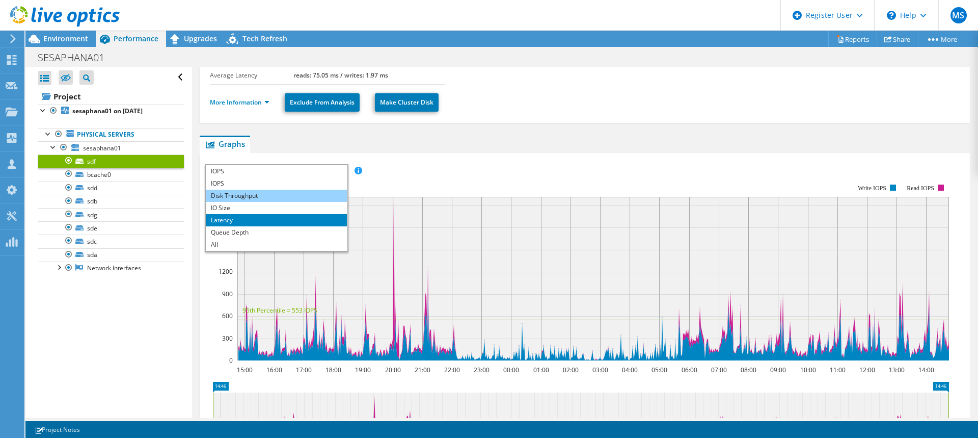
click at [266, 195] on li "Disk Throughput" at bounding box center [276, 195] width 141 height 12
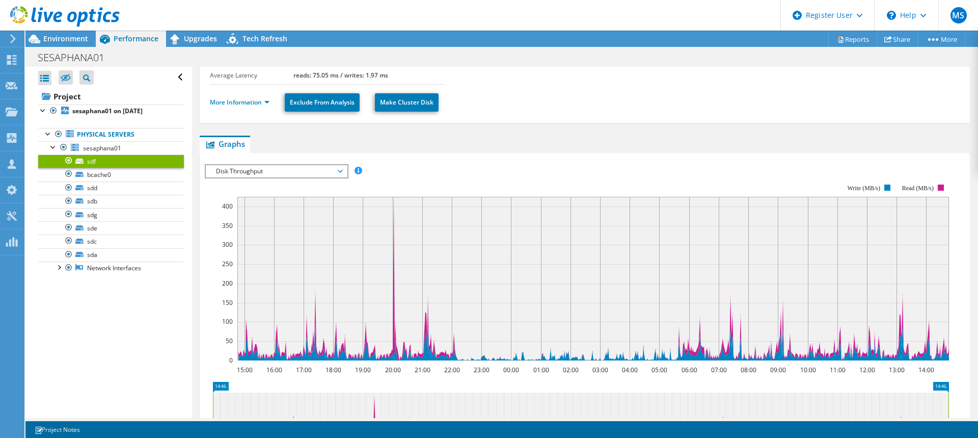
click at [271, 171] on span "Disk Throughput" at bounding box center [276, 171] width 131 height 12
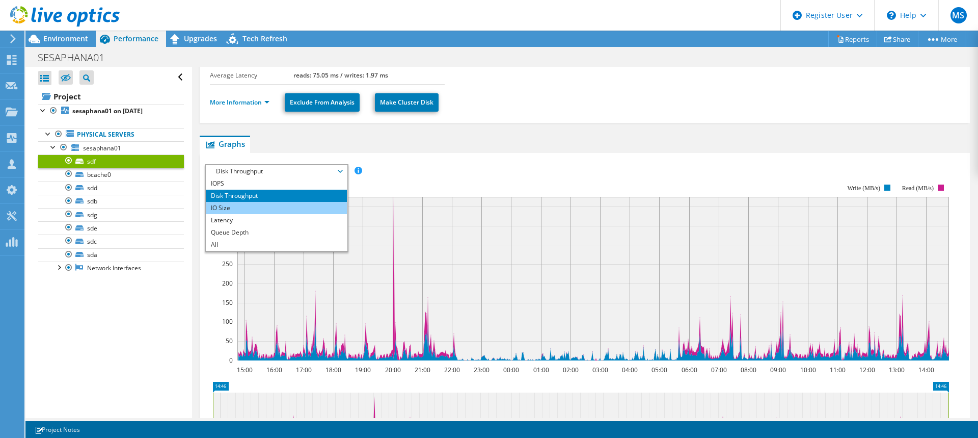
click at [257, 202] on li "IO Size" at bounding box center [276, 208] width 141 height 12
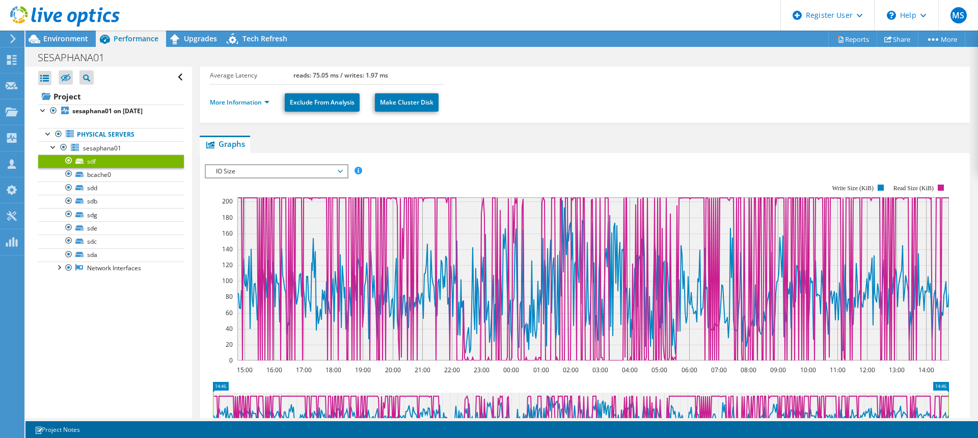
click at [284, 171] on span "IO Size" at bounding box center [276, 171] width 131 height 12
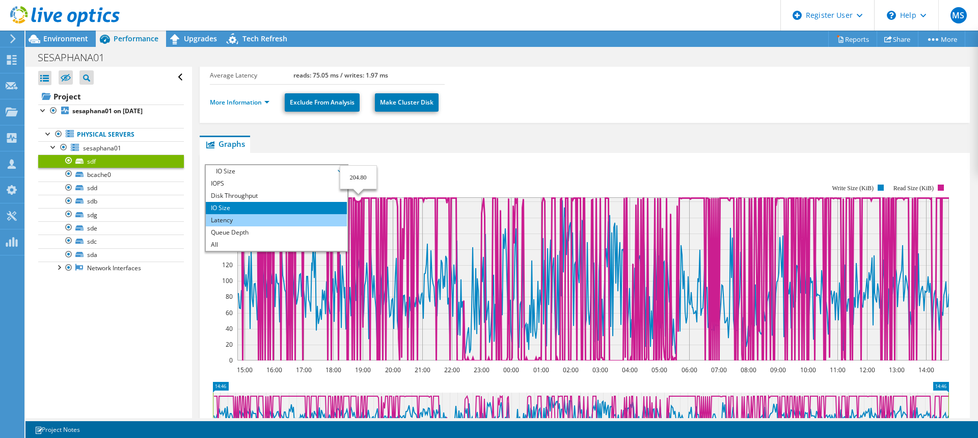
click at [297, 220] on li "Latency" at bounding box center [276, 220] width 141 height 12
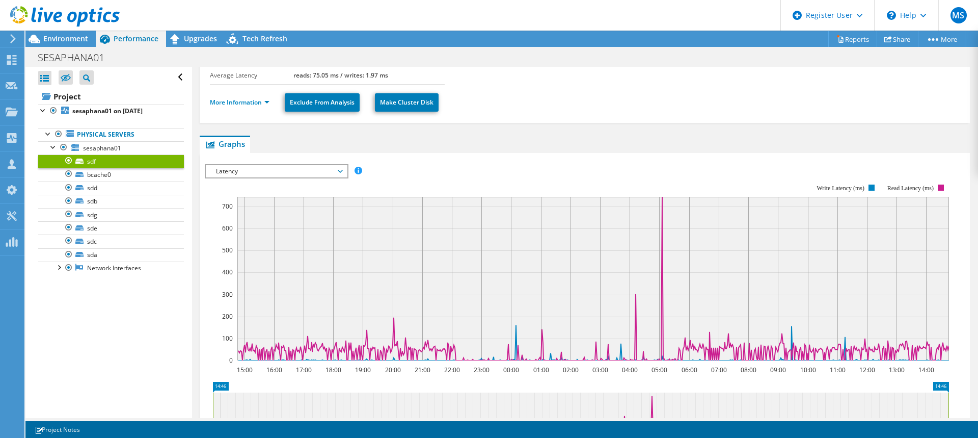
click at [279, 171] on span "Latency" at bounding box center [276, 171] width 131 height 12
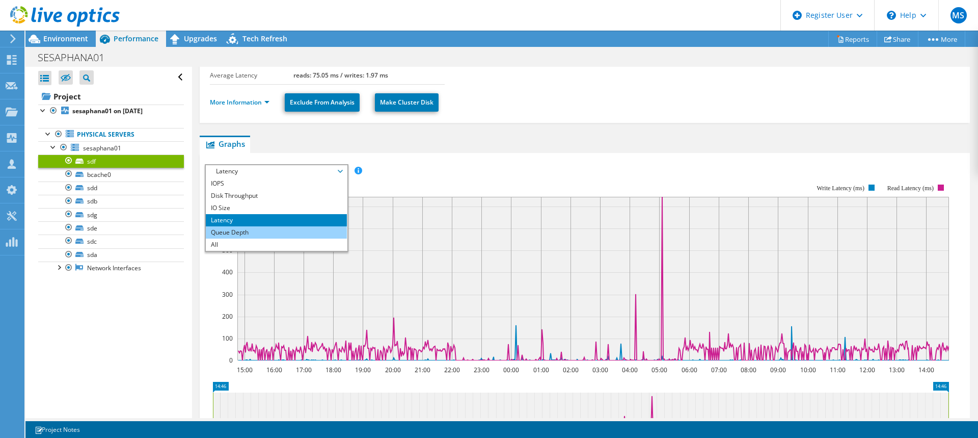
click at [269, 236] on li "Queue Depth" at bounding box center [276, 232] width 141 height 12
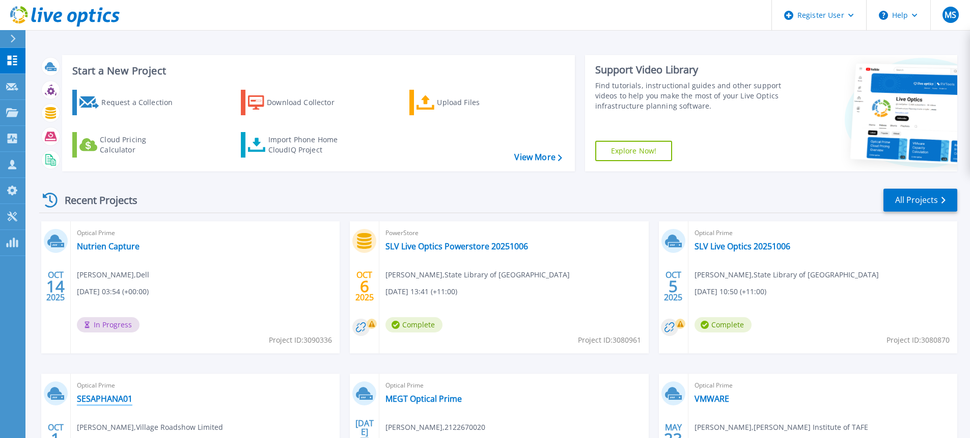
click at [106, 397] on link "SESAPHANA01" at bounding box center [105, 398] width 56 height 10
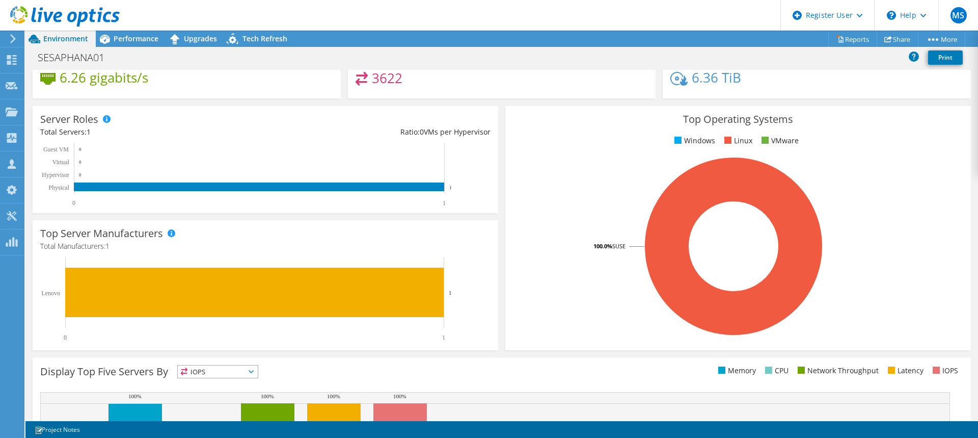
scroll to position [51, 0]
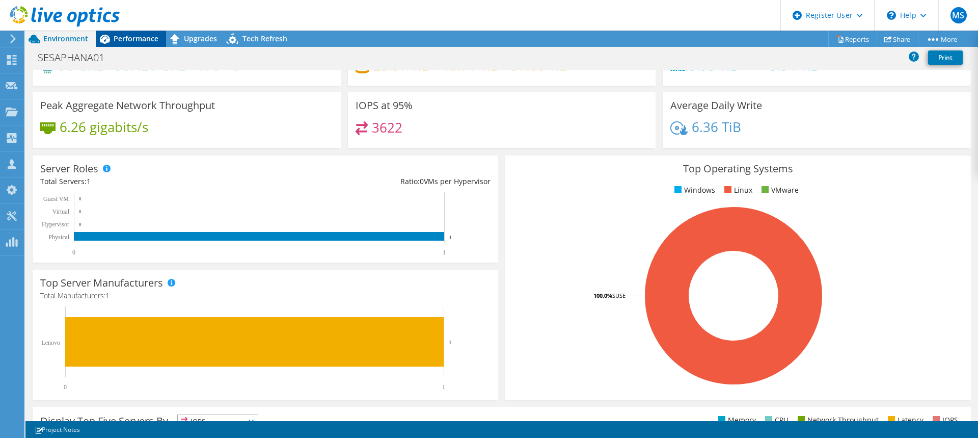
click at [135, 42] on span "Performance" at bounding box center [136, 39] width 45 height 10
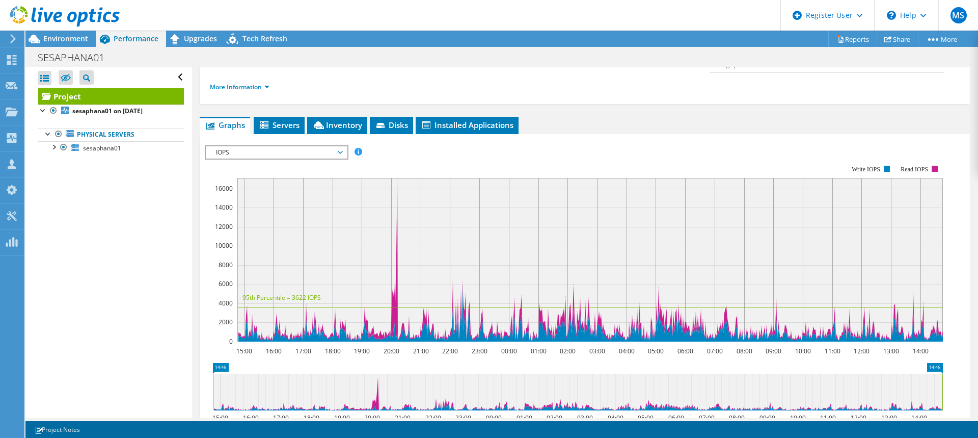
scroll to position [153, 0]
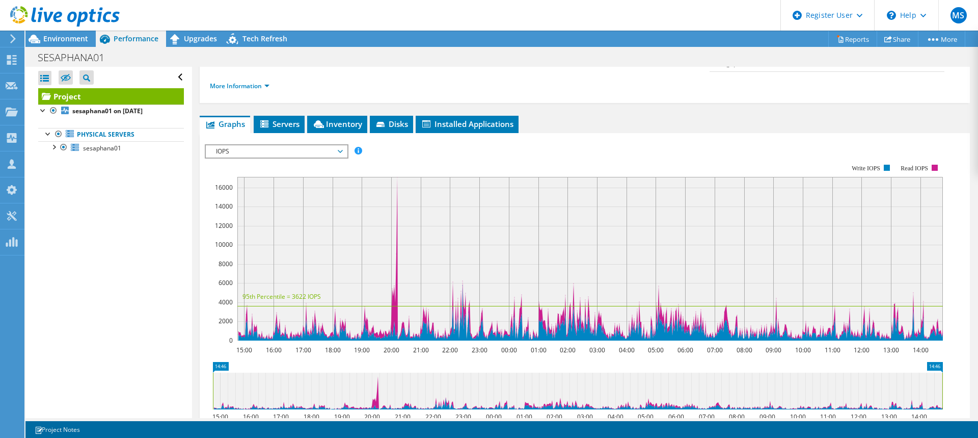
click at [311, 145] on span "IOPS" at bounding box center [276, 151] width 131 height 12
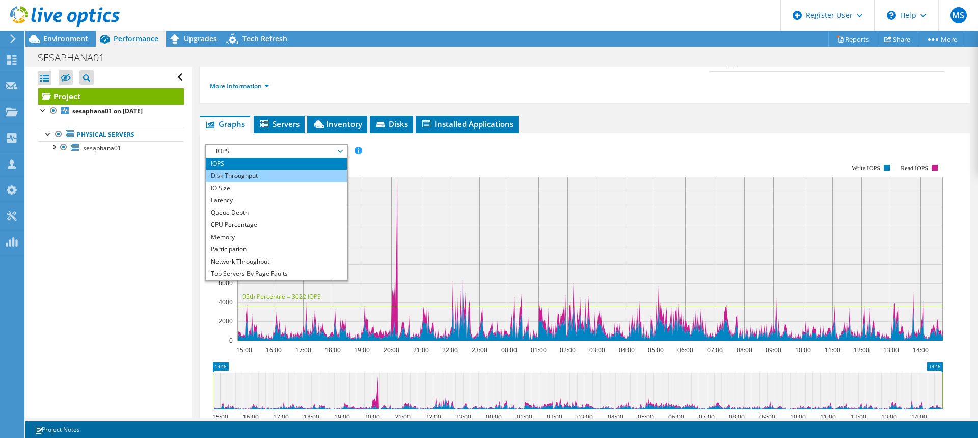
click at [279, 170] on li "Disk Throughput" at bounding box center [276, 176] width 141 height 12
